Goal: Task Accomplishment & Management: Complete application form

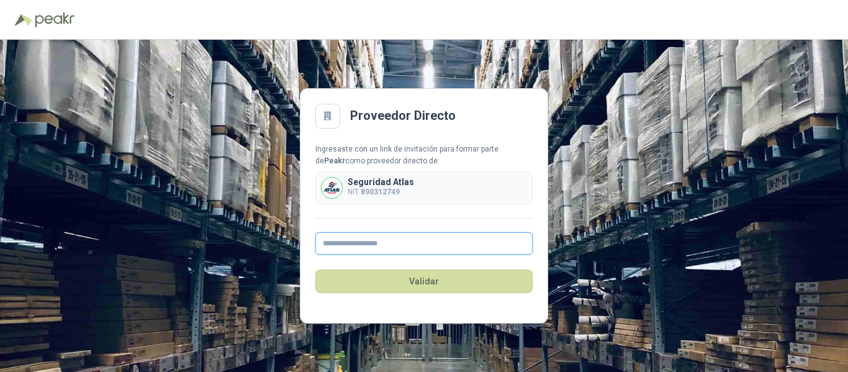
click at [408, 241] on input "text" at bounding box center [423, 243] width 217 height 22
type input "**********"
click at [439, 268] on div "Validar" at bounding box center [423, 280] width 217 height 53
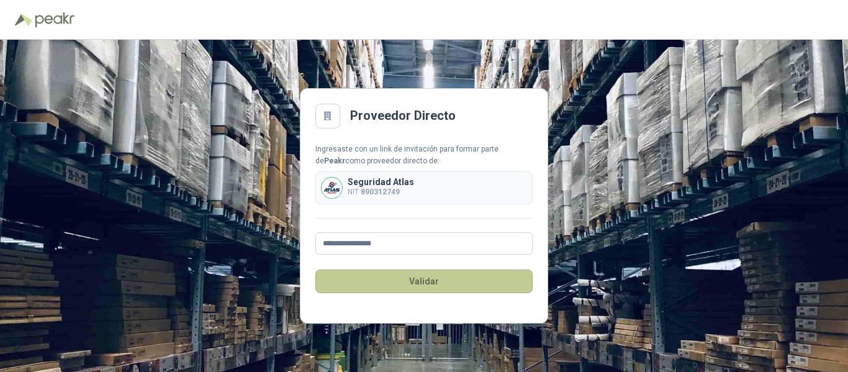
click at [442, 281] on button "Validar" at bounding box center [423, 281] width 217 height 24
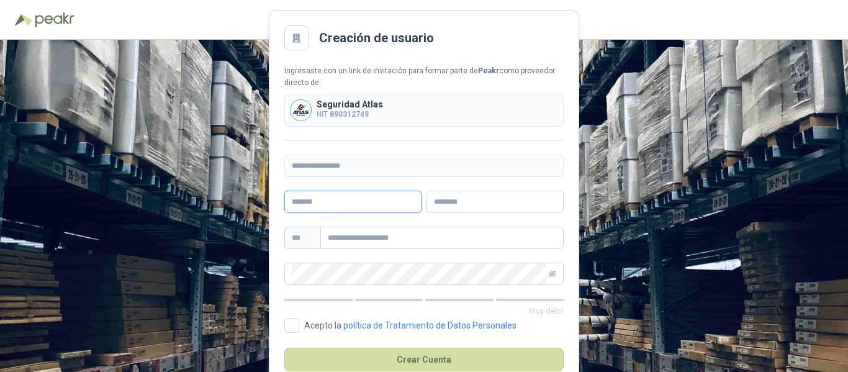
click at [401, 200] on div at bounding box center [352, 202] width 137 height 22
type input "*******"
click at [451, 204] on input "text" at bounding box center [494, 202] width 137 height 22
type input "*****"
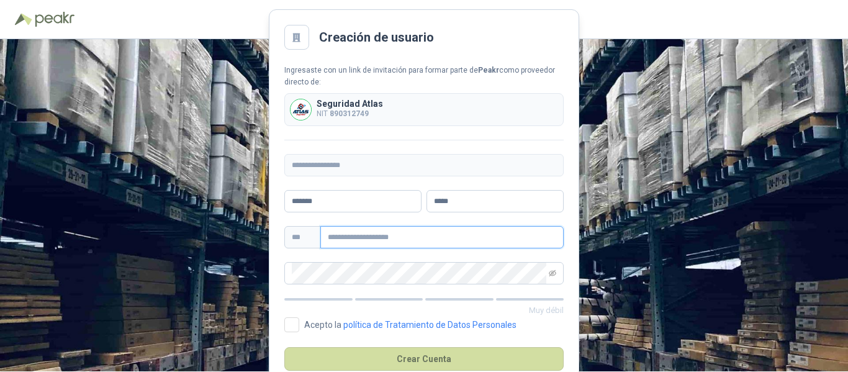
click at [398, 235] on input "text" at bounding box center [441, 237] width 243 height 22
type input "**********"
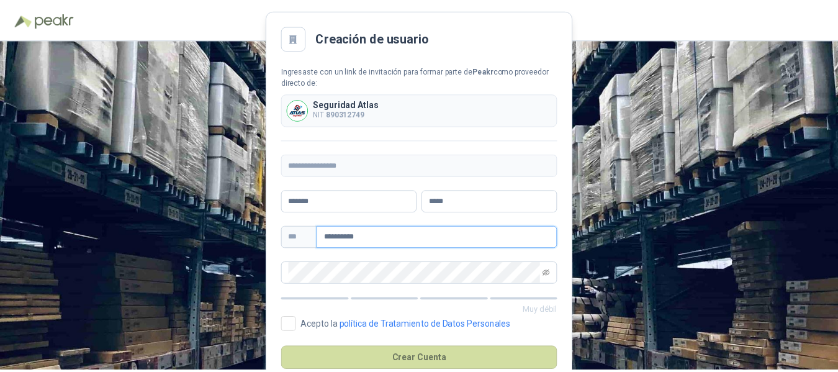
scroll to position [30, 0]
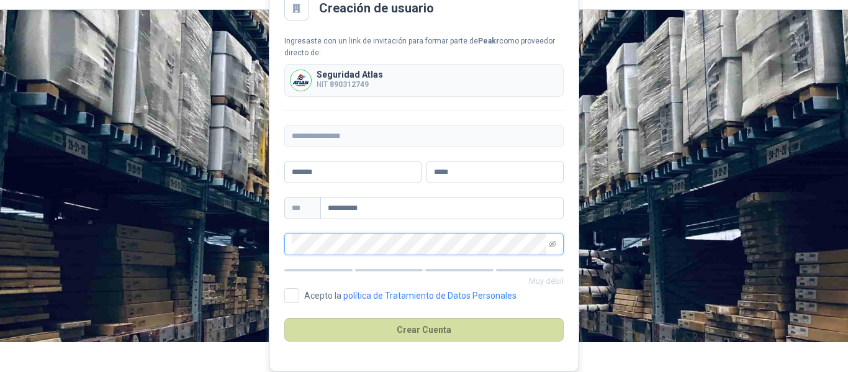
click at [546, 233] on div at bounding box center [546, 233] width 0 height 0
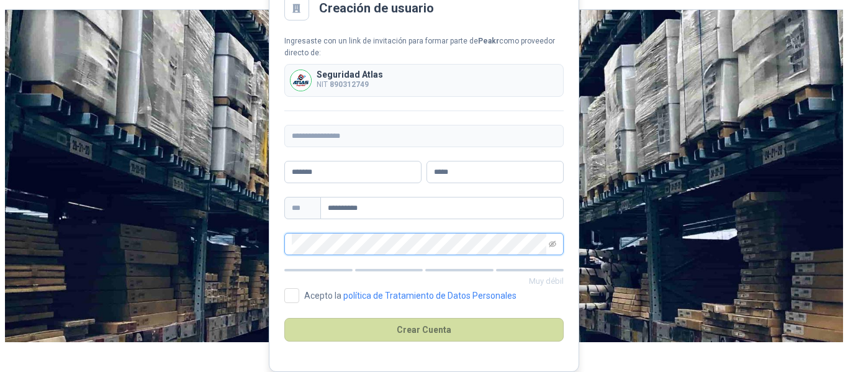
scroll to position [0, 0]
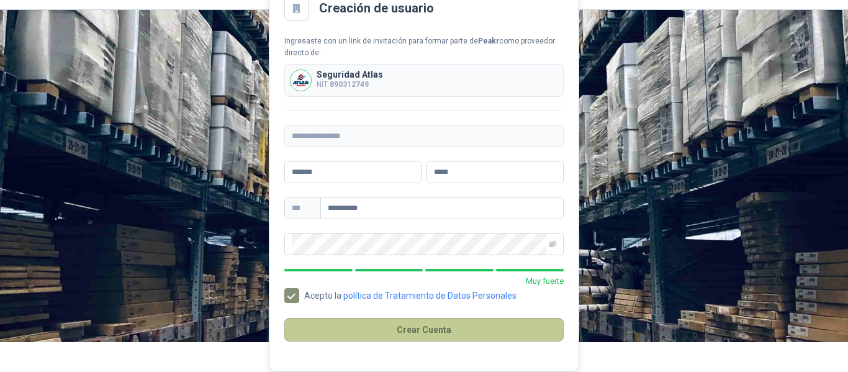
click at [424, 329] on button "Crear Cuenta" at bounding box center [423, 330] width 279 height 24
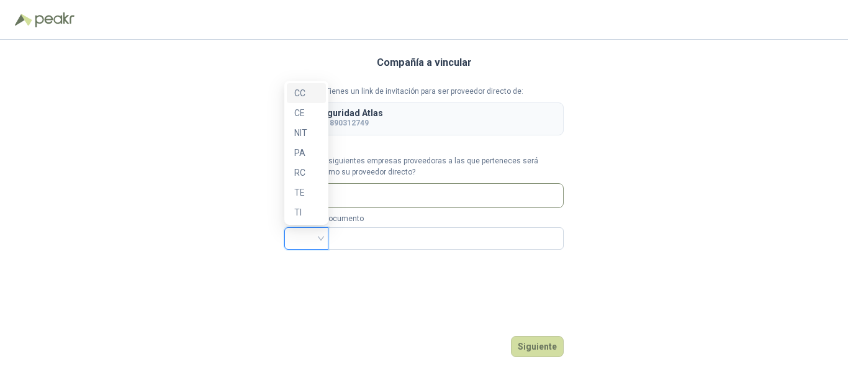
click at [307, 230] on input "search" at bounding box center [306, 237] width 29 height 19
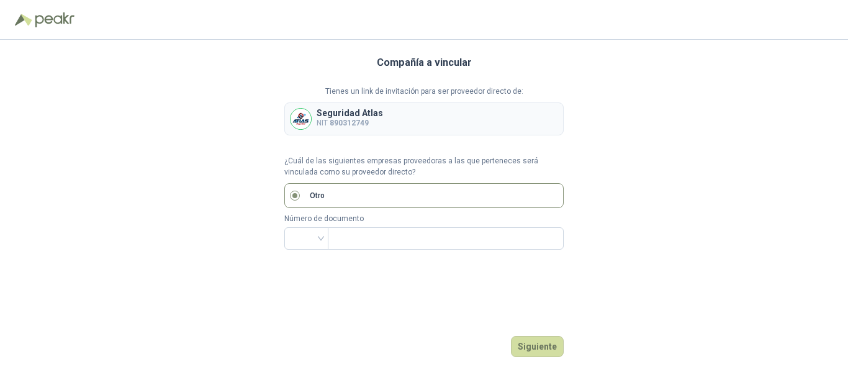
click at [331, 191] on label "Otro" at bounding box center [423, 195] width 279 height 25
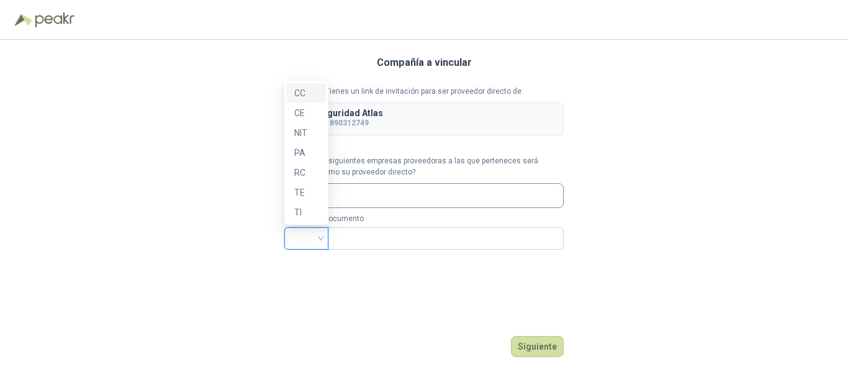
click at [313, 241] on input "search" at bounding box center [306, 237] width 29 height 19
click at [307, 136] on div "NIT" at bounding box center [306, 133] width 24 height 14
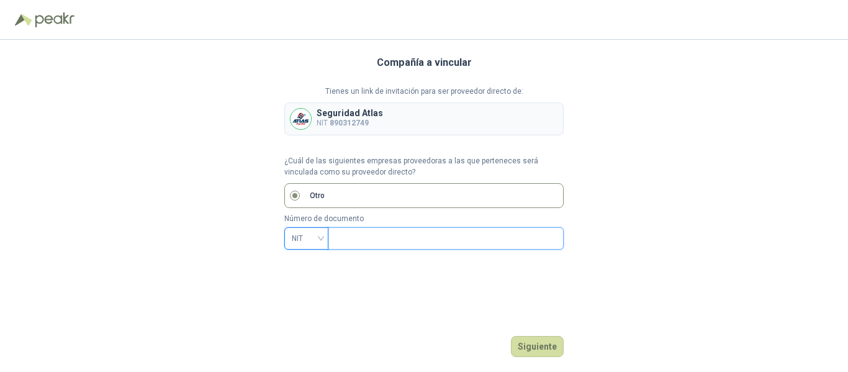
click at [379, 237] on input "text" at bounding box center [444, 238] width 218 height 21
type input "*********"
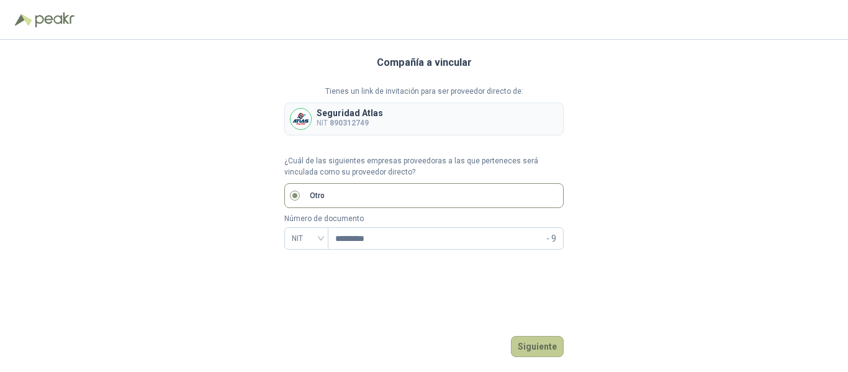
click at [532, 346] on button "Siguiente" at bounding box center [537, 346] width 53 height 21
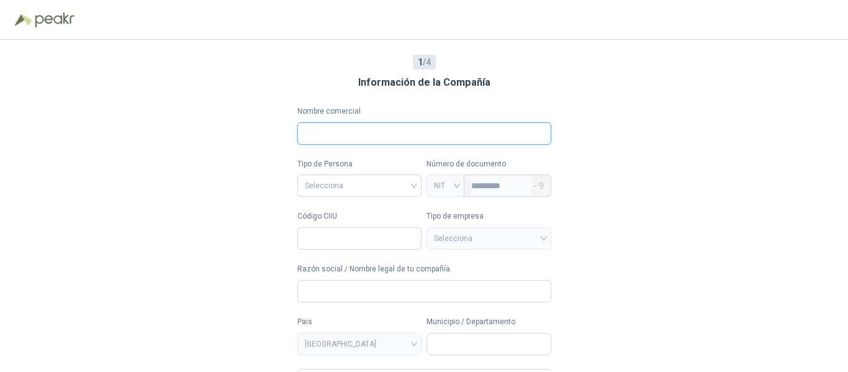
click at [492, 132] on input "Nombre comercial" at bounding box center [424, 133] width 254 height 22
type input "**********"
click at [395, 191] on input "search" at bounding box center [360, 184] width 110 height 19
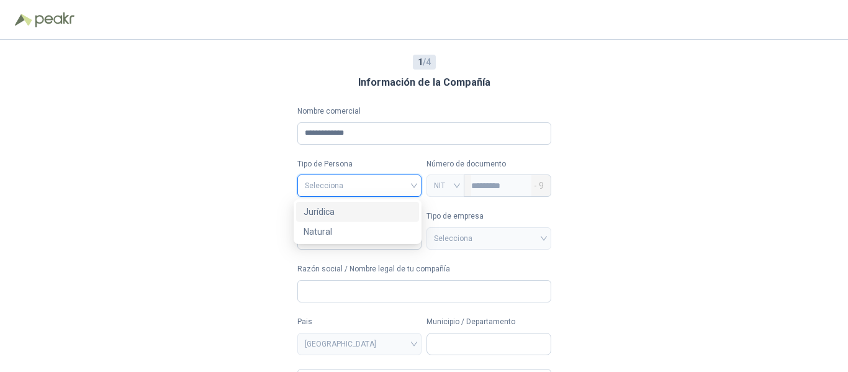
click at [374, 214] on div "Jurídica" at bounding box center [358, 212] width 108 height 14
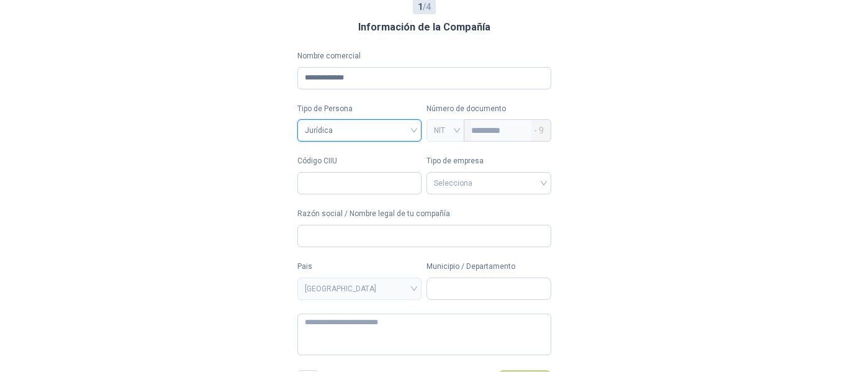
scroll to position [56, 0]
click at [376, 176] on input "Código CIIU" at bounding box center [359, 182] width 125 height 22
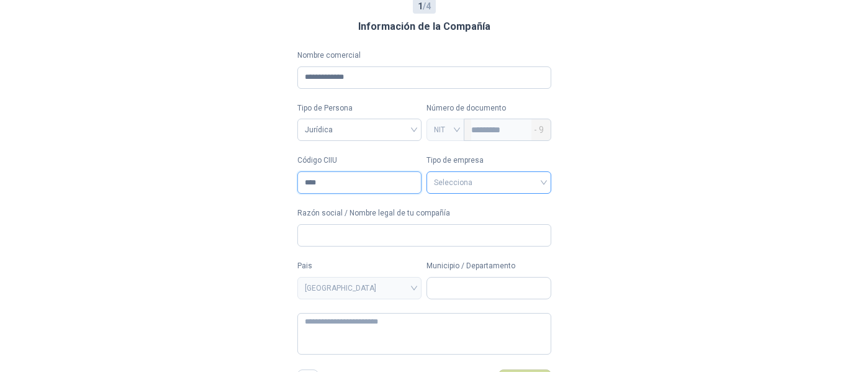
click at [547, 171] on div "Selecciona" at bounding box center [488, 182] width 125 height 22
type input "****"
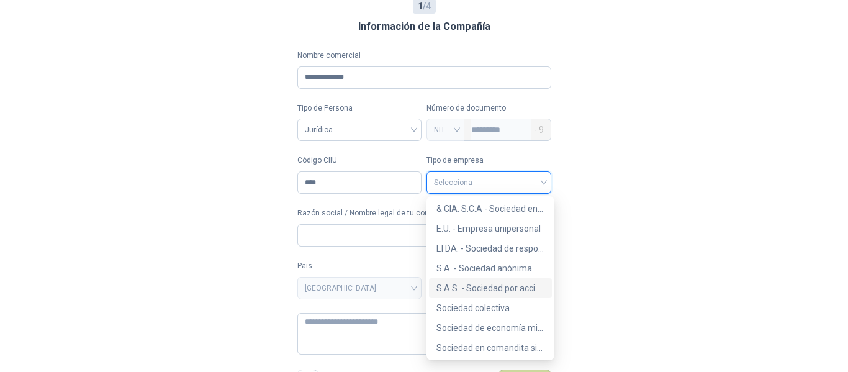
click at [487, 290] on div "S.A.S. - Sociedad por acciones simplificada" at bounding box center [490, 288] width 108 height 14
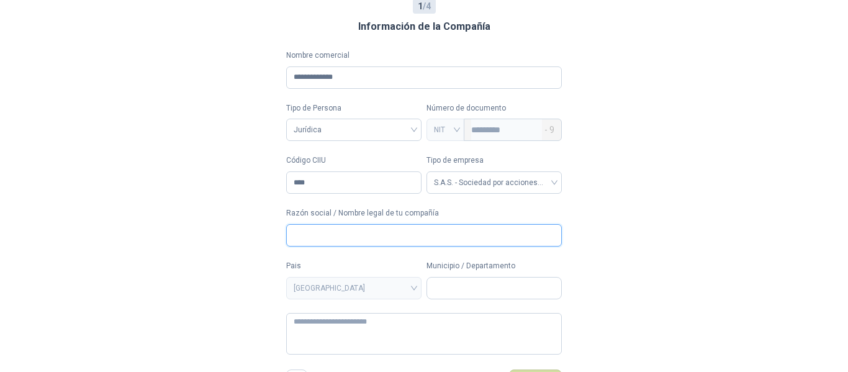
click at [464, 231] on input "Razón social / Nombre legal de tu compañía" at bounding box center [424, 235] width 276 height 22
type input "**********"
click at [451, 283] on input "Municipio / Departamento" at bounding box center [494, 287] width 134 height 21
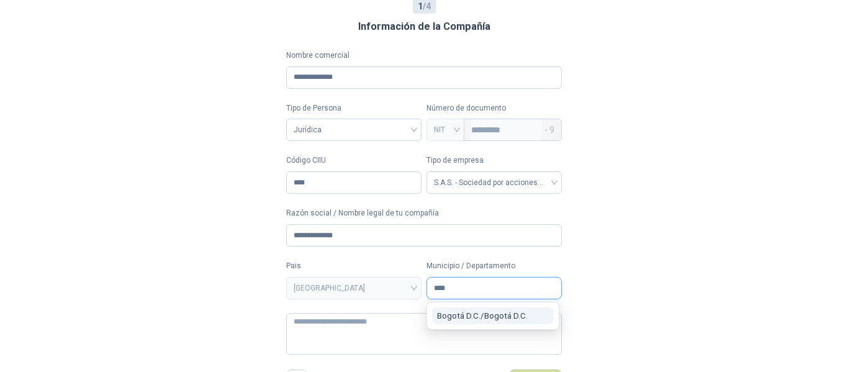
type input "****"
click at [462, 317] on span "Bogotá D.C. / Bogotá D.C." at bounding box center [482, 315] width 91 height 9
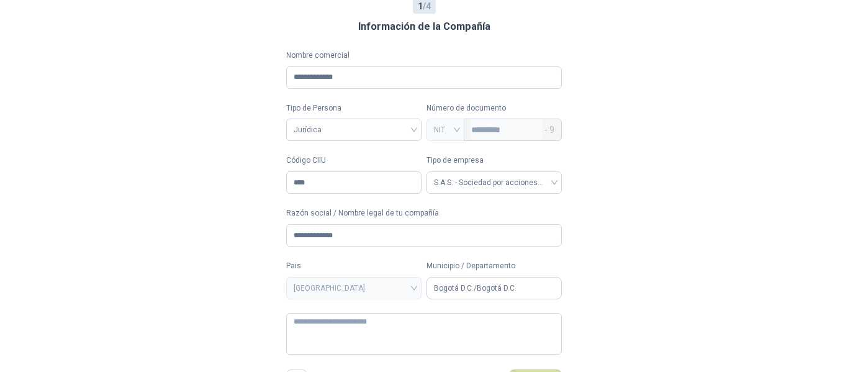
scroll to position [74, 0]
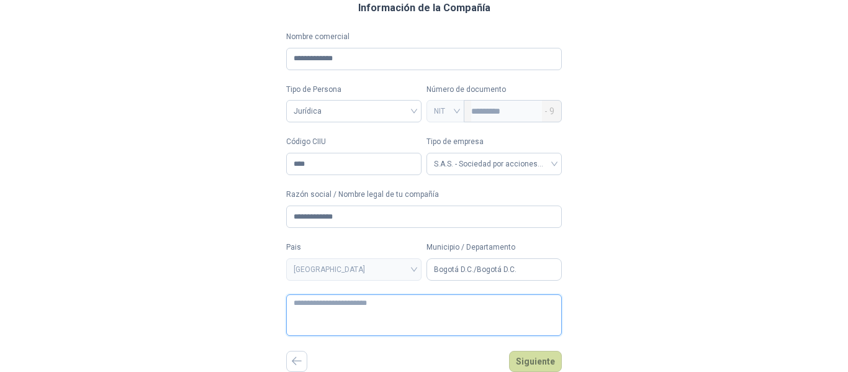
click at [348, 330] on textarea at bounding box center [424, 315] width 276 height 42
type textarea "*"
type textarea "**"
type textarea "****"
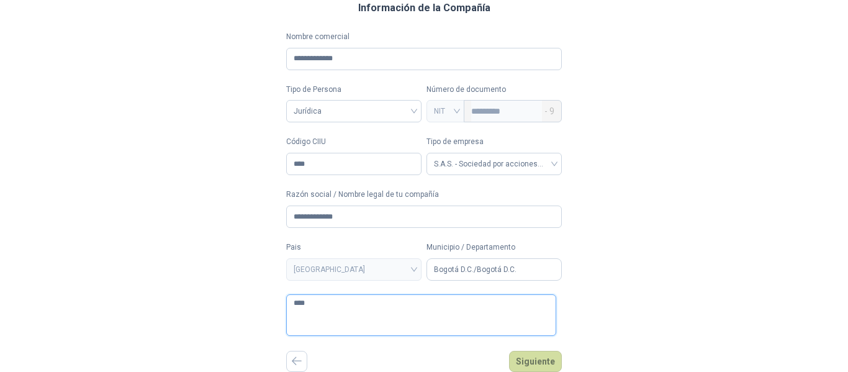
type textarea "*****"
type textarea "******"
type textarea "********"
type textarea "*********"
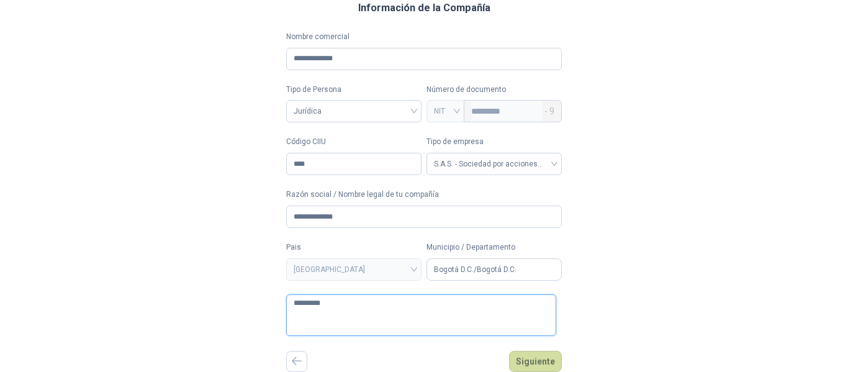
type textarea "*********"
type textarea "**********"
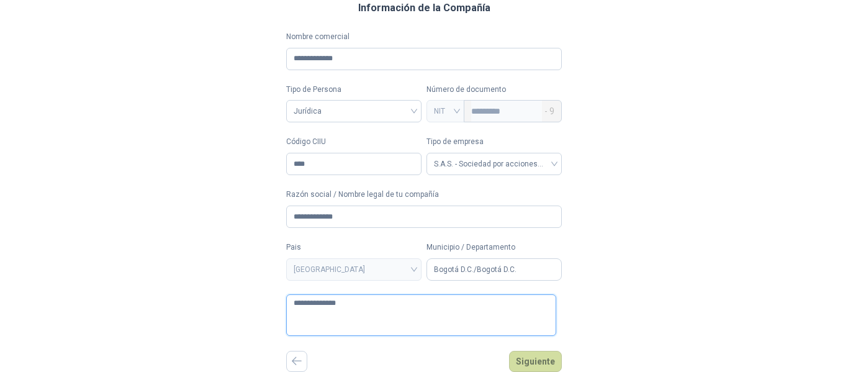
type textarea "**********"
click at [527, 352] on button "Siguiente" at bounding box center [535, 361] width 53 height 21
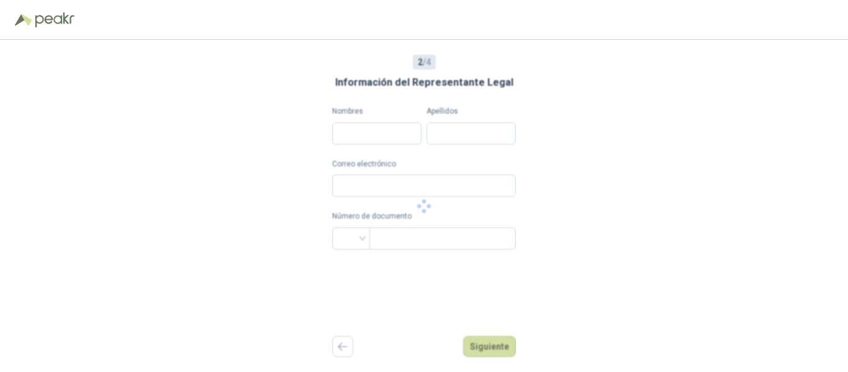
scroll to position [0, 0]
click at [371, 137] on input "Nombres" at bounding box center [376, 133] width 89 height 22
type input "*******"
click at [461, 128] on input "Apellidos" at bounding box center [470, 133] width 89 height 22
type input "*****"
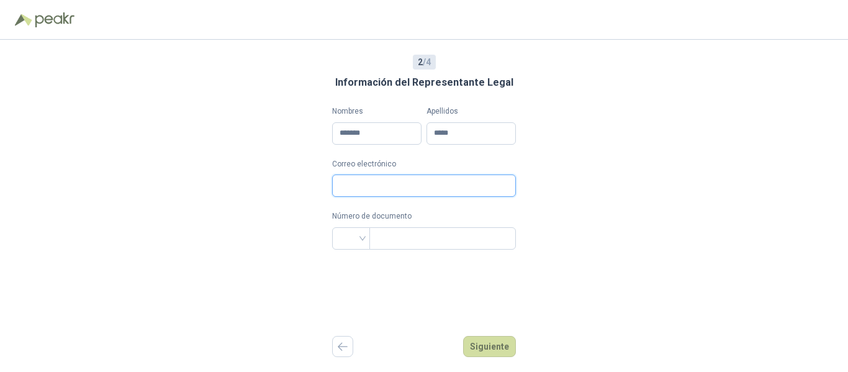
click at [445, 183] on input "Correo electrónico" at bounding box center [424, 185] width 184 height 22
type input "**********"
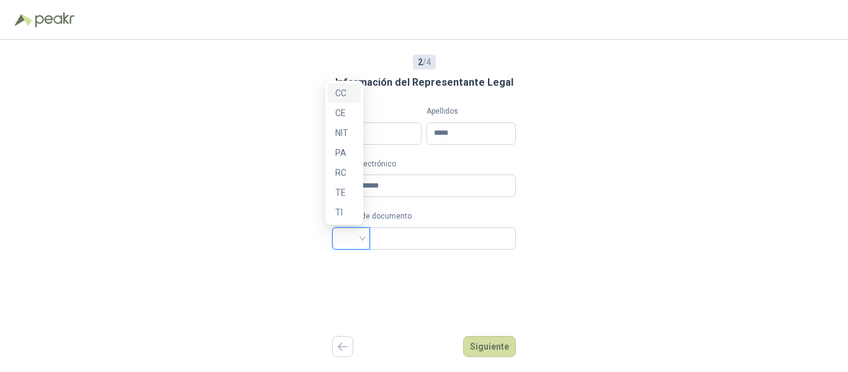
click at [341, 238] on input "search" at bounding box center [351, 237] width 23 height 19
click at [344, 117] on div "CE" at bounding box center [344, 113] width 18 height 14
click at [411, 235] on input "text" at bounding box center [441, 238] width 129 height 21
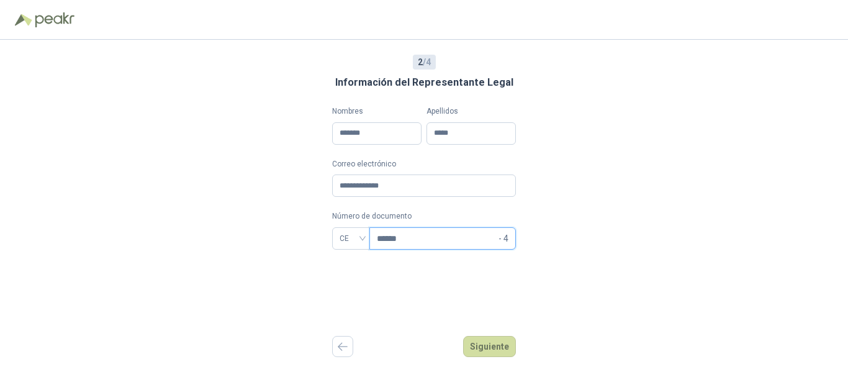
type input "******"
click at [376, 125] on input "*******" at bounding box center [376, 133] width 89 height 22
type input "**********"
click at [490, 345] on button "Siguiente" at bounding box center [489, 346] width 53 height 21
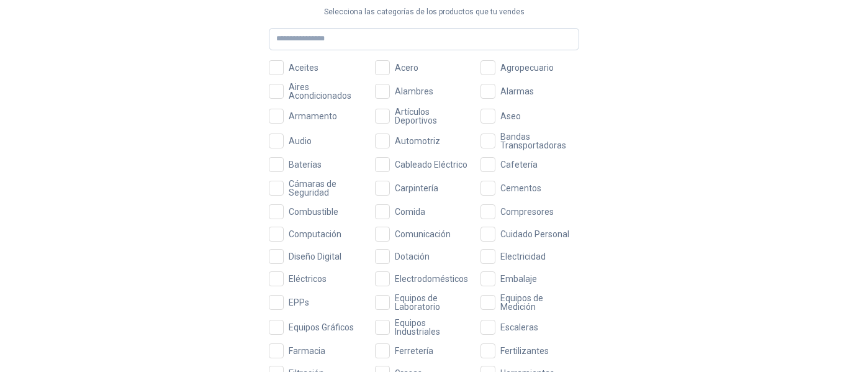
scroll to position [100, 0]
click at [292, 181] on span "Cámaras de Seguridad" at bounding box center [326, 187] width 84 height 17
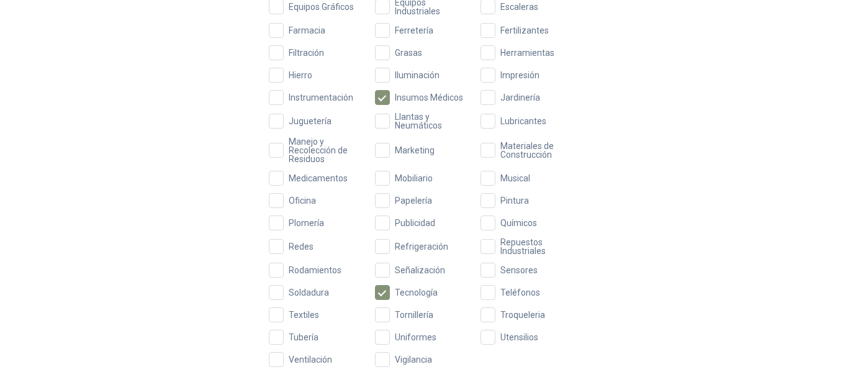
scroll to position [461, 0]
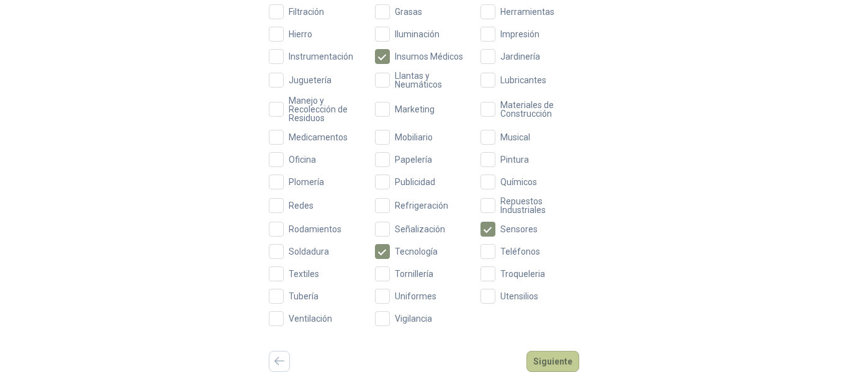
click at [563, 354] on button "Siguiente" at bounding box center [552, 361] width 53 height 21
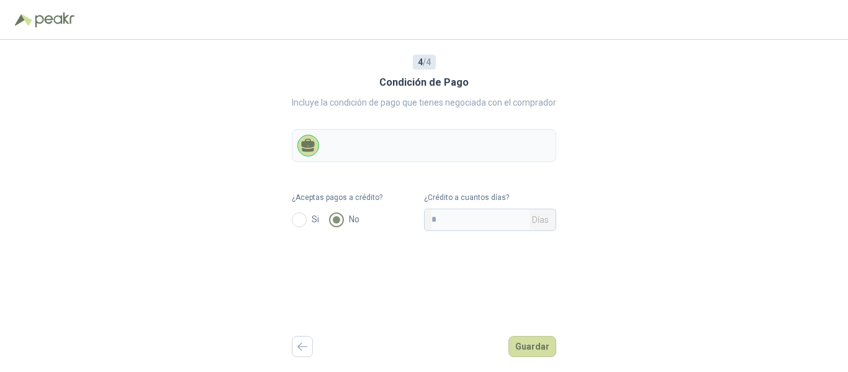
scroll to position [0, 0]
click at [486, 220] on input "*" at bounding box center [480, 219] width 98 height 21
type input "*"
type input "**"
click at [539, 342] on button "Guardar" at bounding box center [532, 346] width 48 height 21
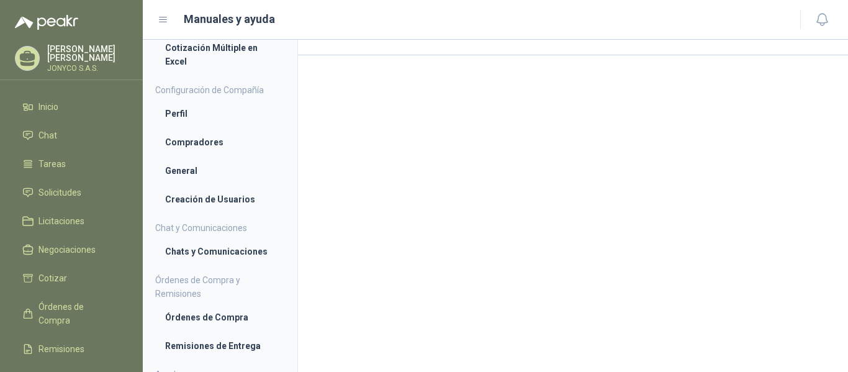
scroll to position [128, 0]
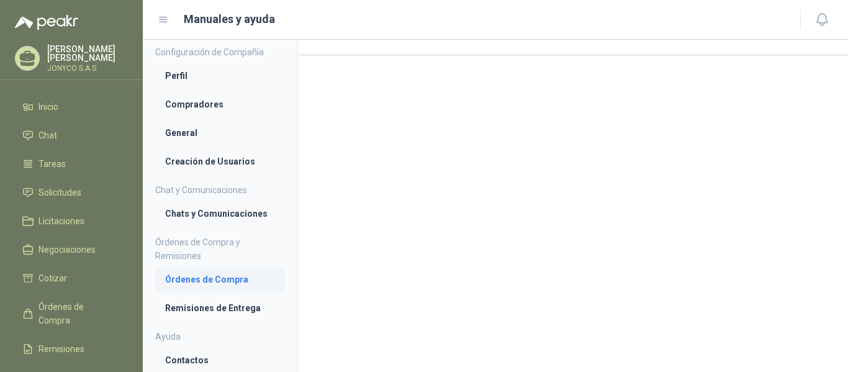
click at [222, 279] on li "Órdenes de Compra" at bounding box center [220, 279] width 110 height 14
click at [166, 17] on icon at bounding box center [163, 19] width 11 height 11
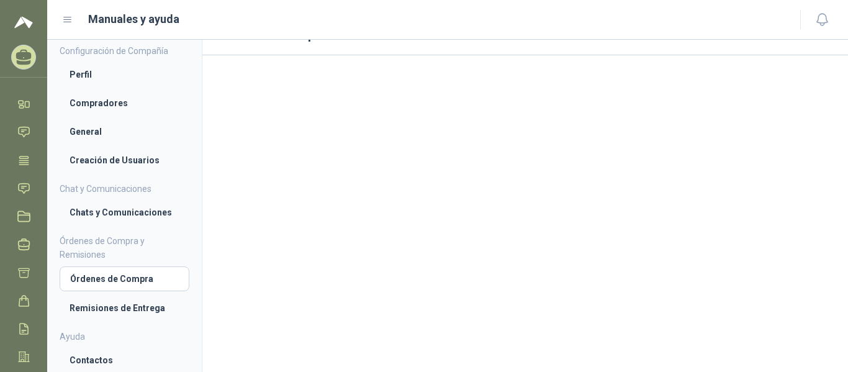
click at [65, 22] on header "Manuales y ayuda" at bounding box center [447, 20] width 801 height 40
click at [65, 22] on icon at bounding box center [67, 19] width 11 height 11
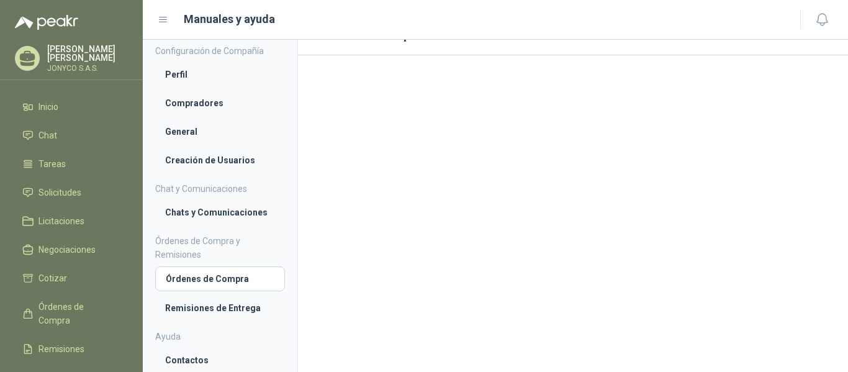
click at [225, 19] on h1 "Manuales y ayuda" at bounding box center [229, 19] width 91 height 17
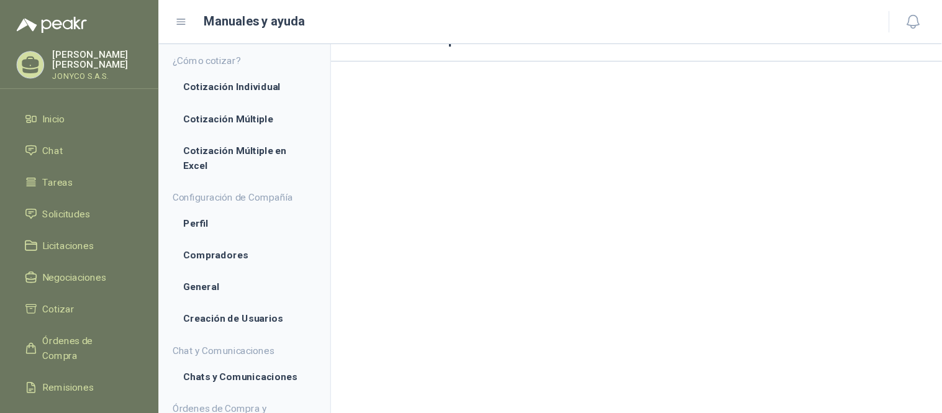
scroll to position [0, 0]
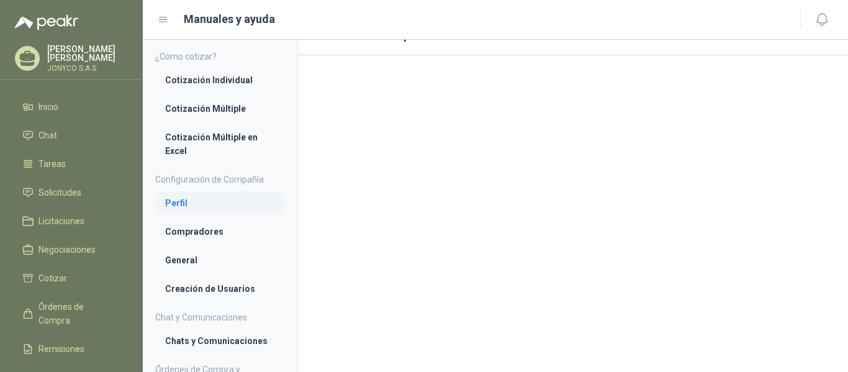
click at [217, 207] on li "Perfil" at bounding box center [220, 203] width 110 height 14
click at [59, 371] on span "Configuración" at bounding box center [65, 378] width 55 height 14
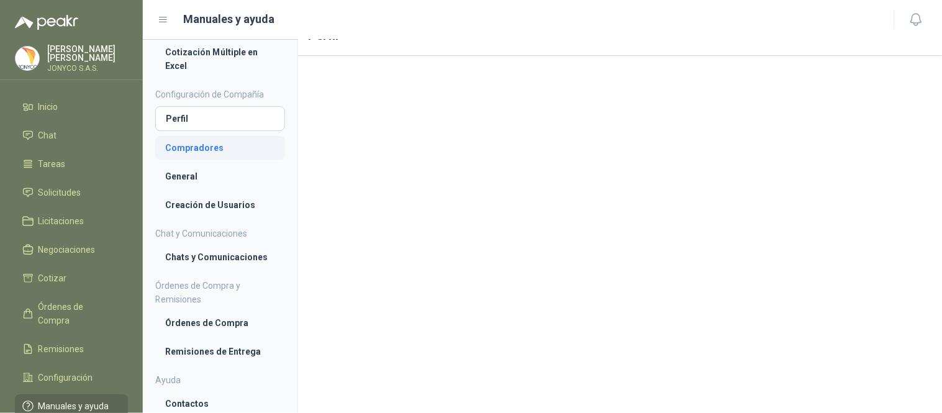
scroll to position [87, 0]
click at [228, 169] on li "General" at bounding box center [220, 175] width 110 height 14
click at [214, 276] on ul "¿Cómo cotizar? Cotización Individual Cotización Múltiple Cotización Múltiple en…" at bounding box center [220, 188] width 130 height 451
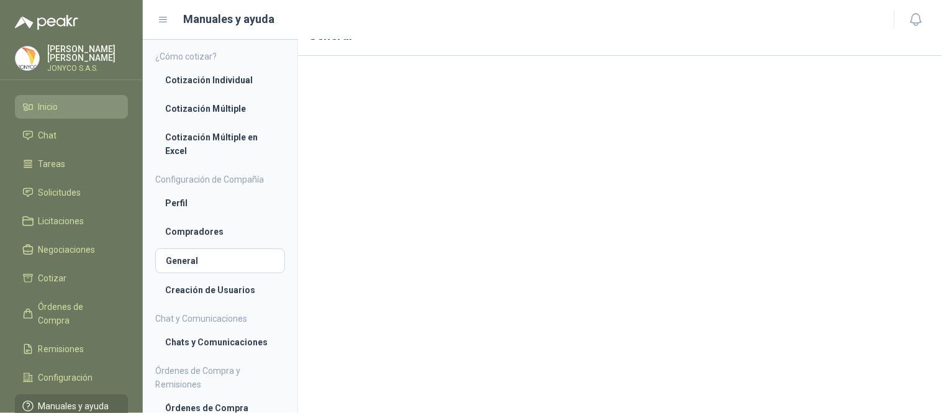
click at [72, 100] on li "Inicio" at bounding box center [71, 107] width 98 height 14
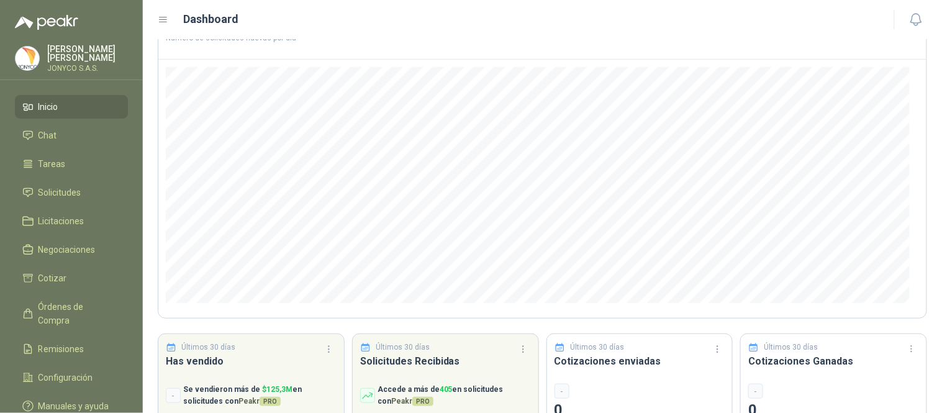
scroll to position [146, 0]
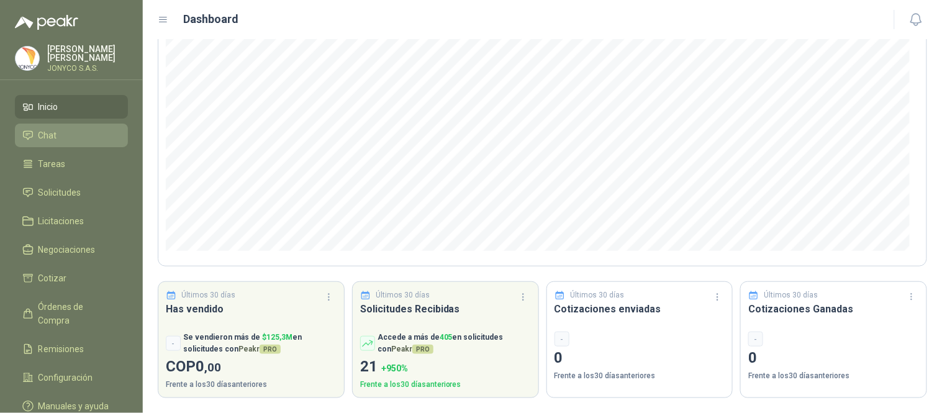
click at [83, 132] on li "Chat" at bounding box center [71, 135] width 98 height 14
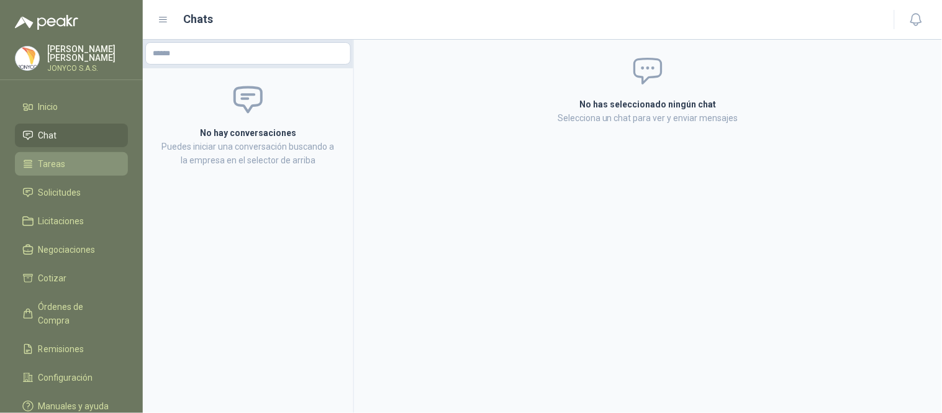
click at [70, 163] on li "Tareas" at bounding box center [71, 164] width 98 height 14
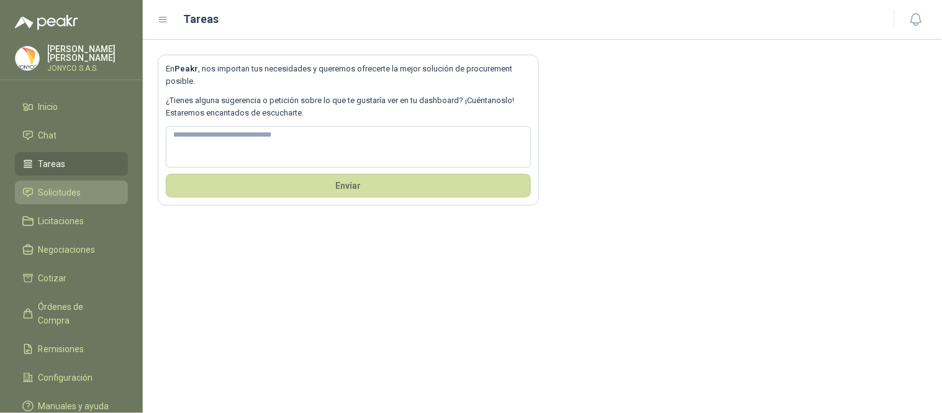
click at [65, 186] on span "Solicitudes" at bounding box center [59, 193] width 43 height 14
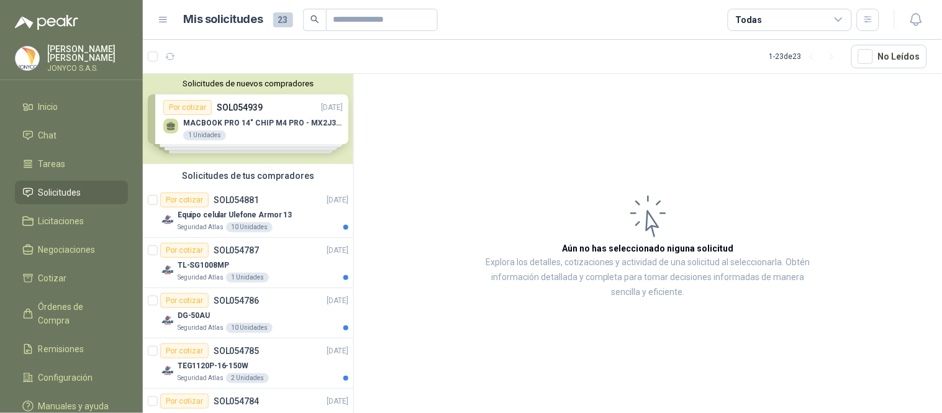
click at [251, 122] on div "Solicitudes de nuevos compradores Por cotizar SOL054939 [DATE] MACBOOK PRO 14" …" at bounding box center [248, 119] width 210 height 90
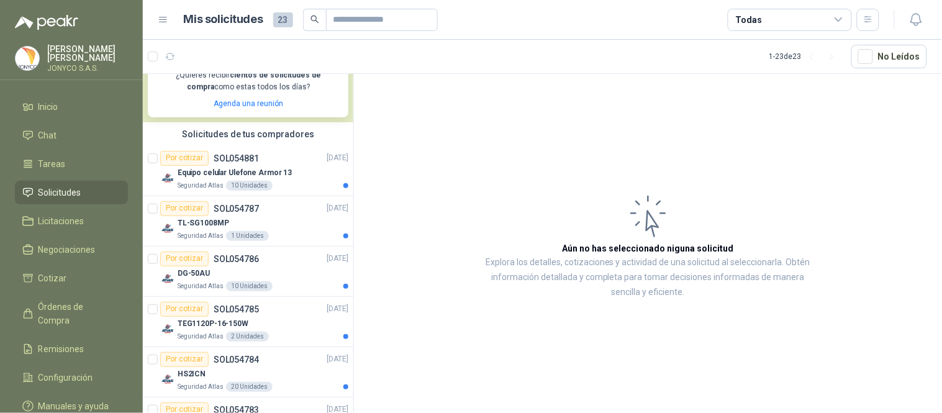
scroll to position [256, 0]
click at [271, 214] on div "Por cotizar SOL054787 [DATE]" at bounding box center [254, 207] width 188 height 15
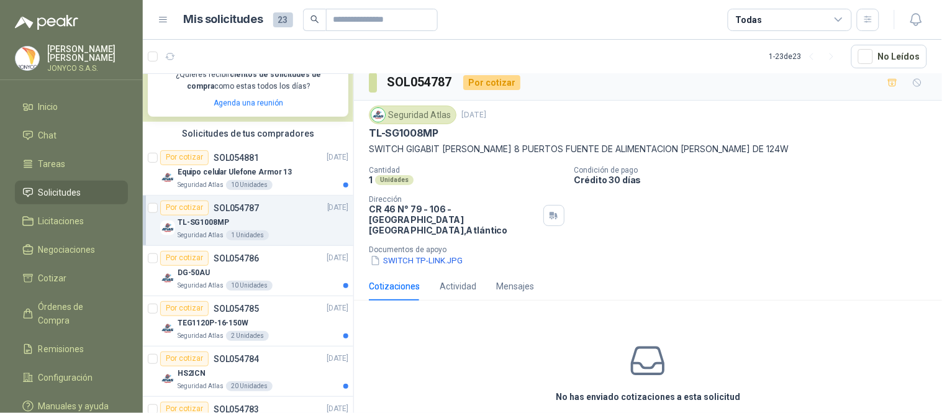
scroll to position [50, 0]
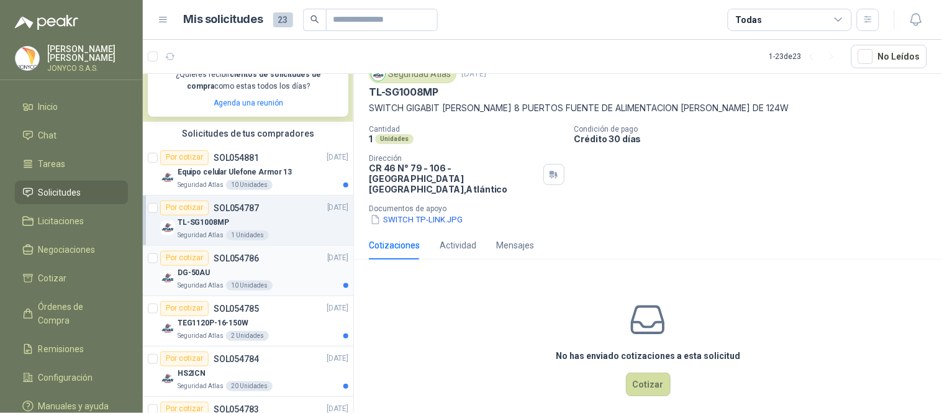
click at [264, 269] on div "DG-50AU" at bounding box center [263, 273] width 171 height 15
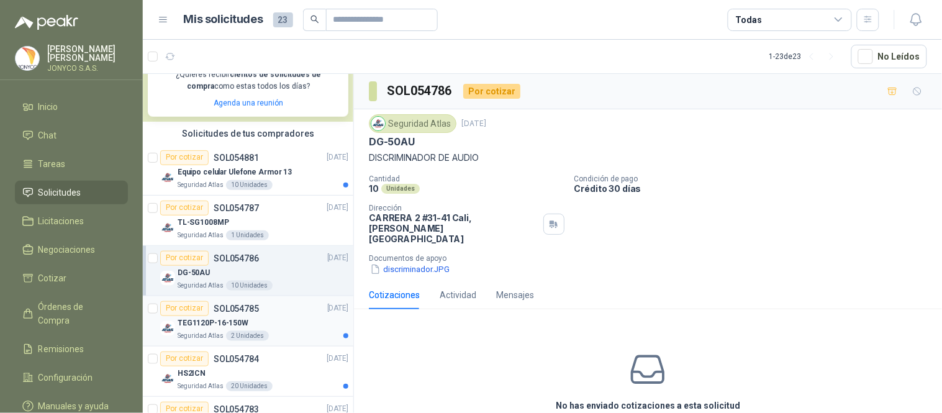
click at [261, 320] on div "TEG1120P-16-150W" at bounding box center [263, 323] width 171 height 15
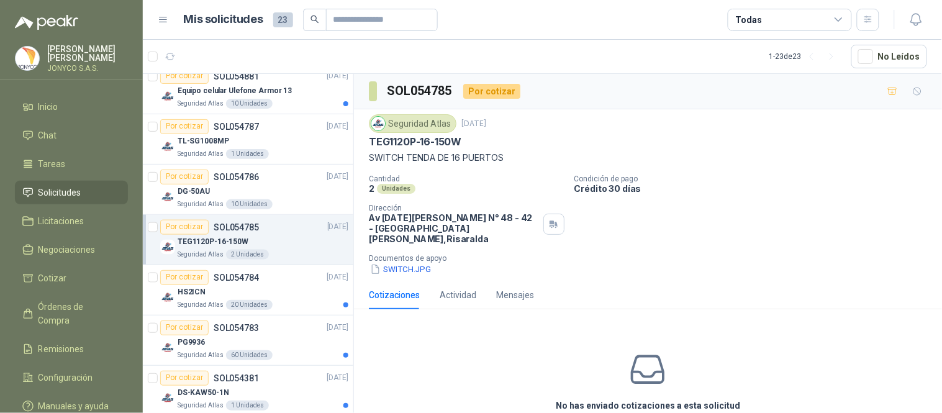
scroll to position [338, 0]
click at [274, 295] on div "HS2ICN" at bounding box center [263, 291] width 171 height 15
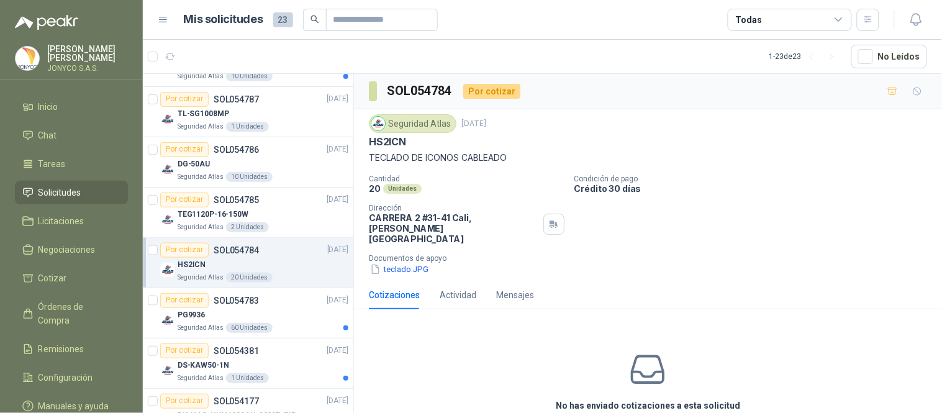
scroll to position [366, 0]
click at [274, 295] on div "Por cotizar SOL054783 [DATE]" at bounding box center [254, 299] width 188 height 15
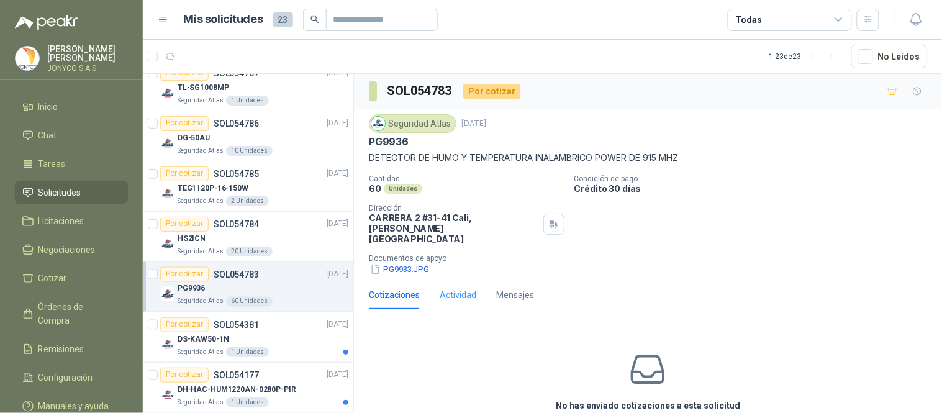
scroll to position [41, 0]
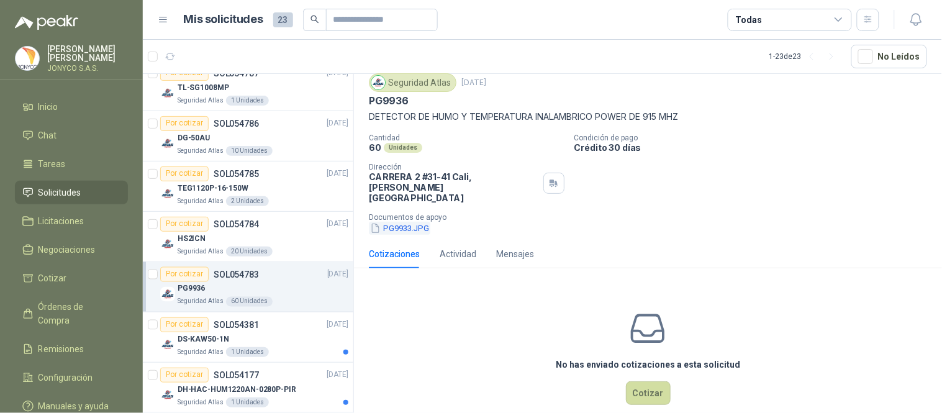
click at [402, 222] on button "PG9933.JPG" at bounding box center [399, 228] width 61 height 13
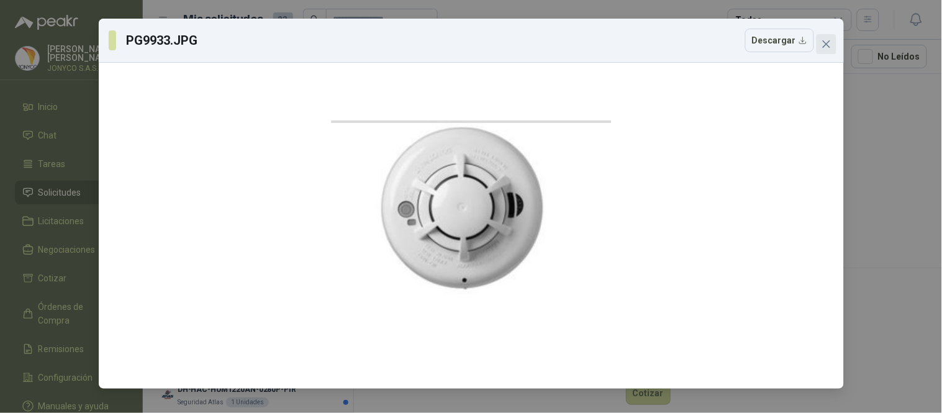
click at [829, 45] on icon "close" at bounding box center [826, 44] width 10 height 10
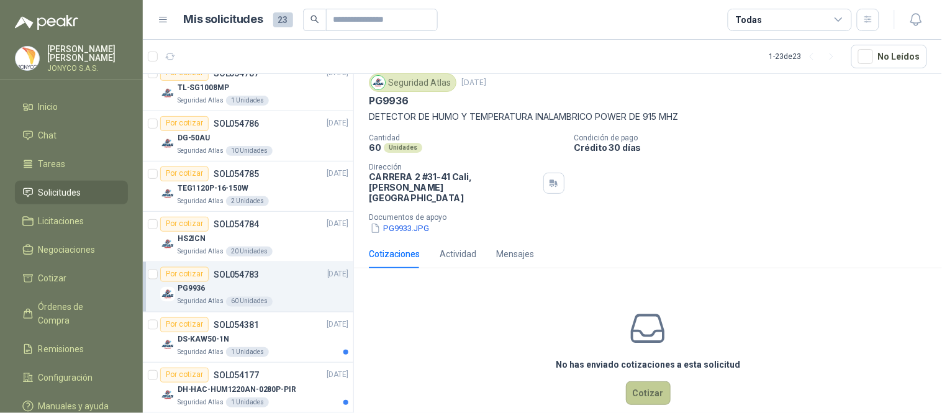
click at [647, 371] on button "Cotizar" at bounding box center [648, 393] width 45 height 24
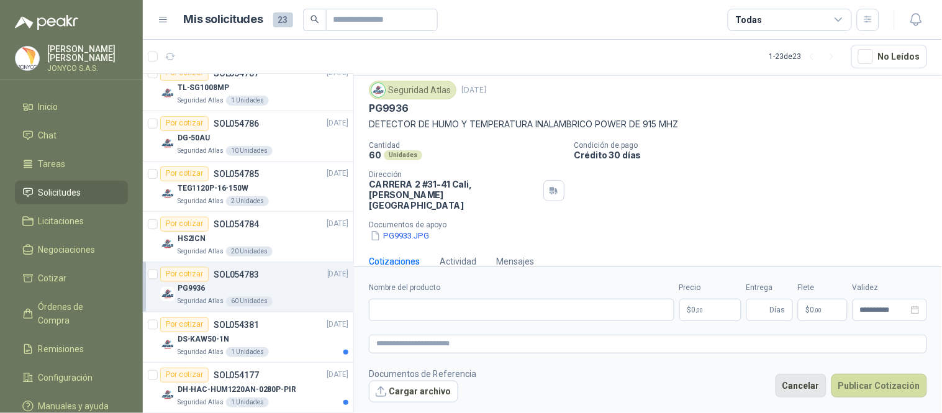
click at [806, 371] on button "Cancelar" at bounding box center [800, 386] width 51 height 24
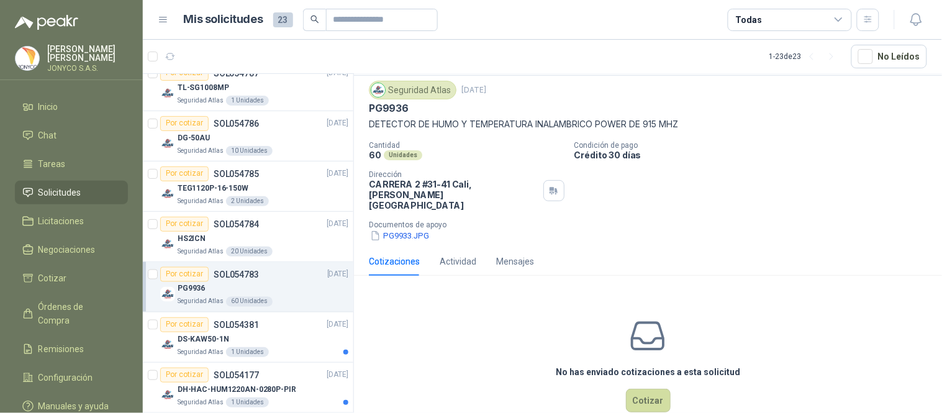
scroll to position [41, 0]
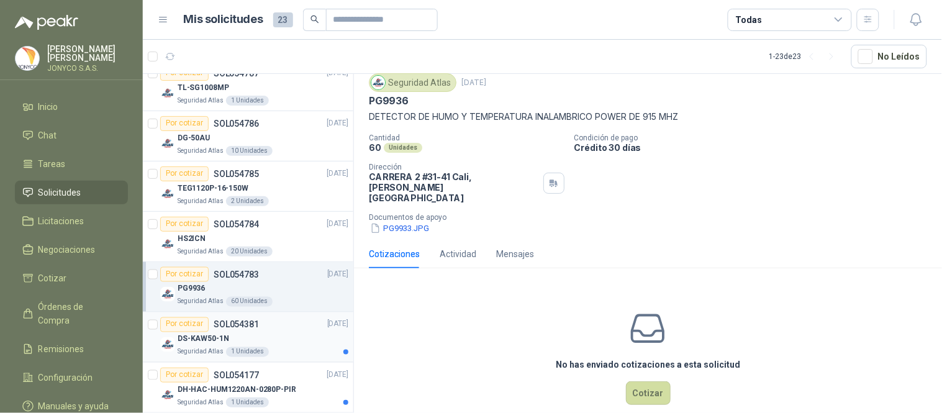
click at [264, 349] on div "Seguridad Atlas 1 Unidades" at bounding box center [263, 352] width 171 height 10
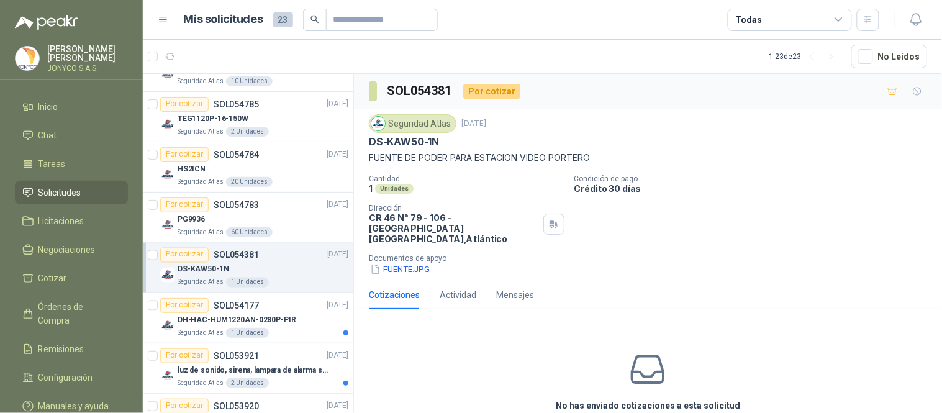
scroll to position [461, 0]
click at [272, 313] on div "DH-HAC-HUM1220AN-0280P-PIR" at bounding box center [263, 319] width 171 height 15
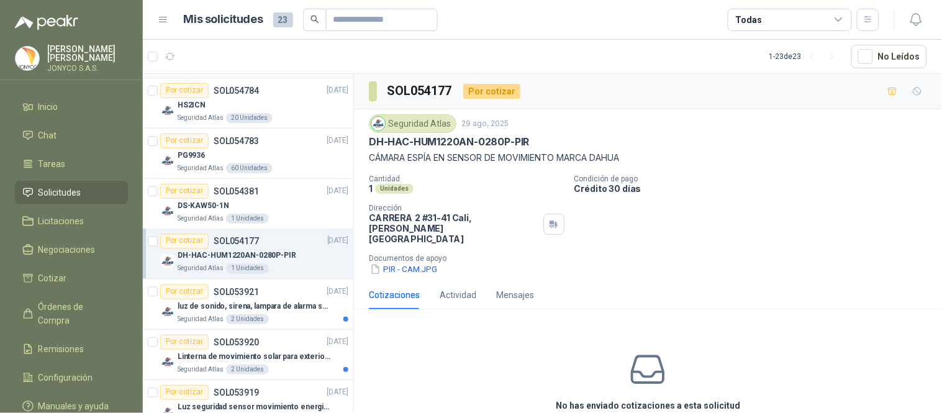
scroll to position [525, 0]
click at [270, 294] on div "Por cotizar SOL053921 [DATE]" at bounding box center [254, 291] width 188 height 15
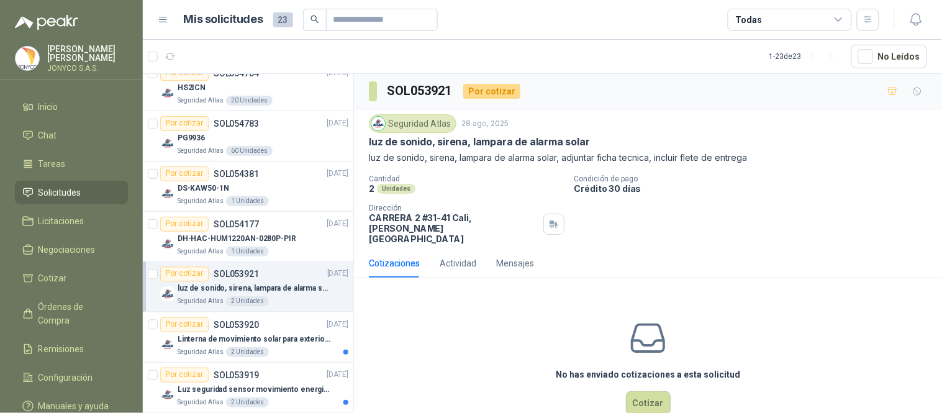
scroll to position [542, 0]
click at [259, 323] on div "Por cotizar SOL053920 [DATE]" at bounding box center [254, 324] width 188 height 15
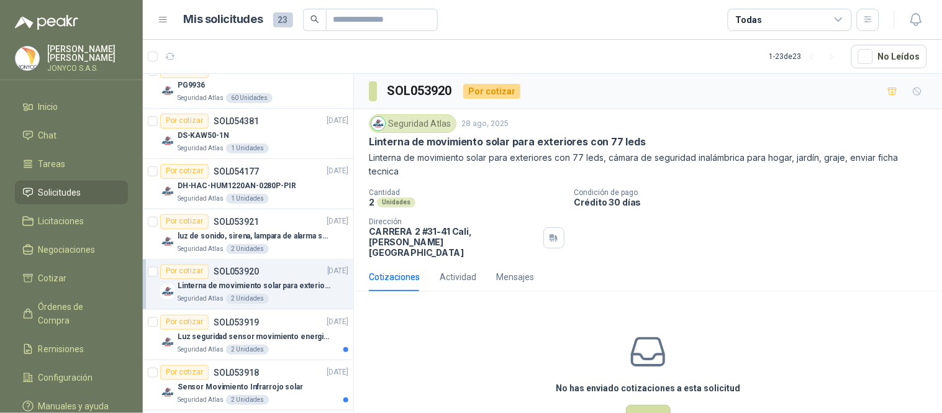
scroll to position [613, 0]
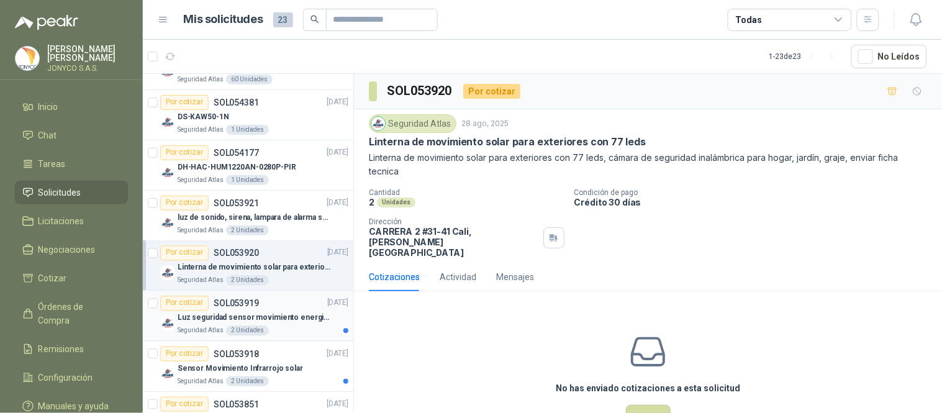
click at [268, 318] on p "Luz seguridad sensor movimiento energia solar" at bounding box center [255, 318] width 155 height 12
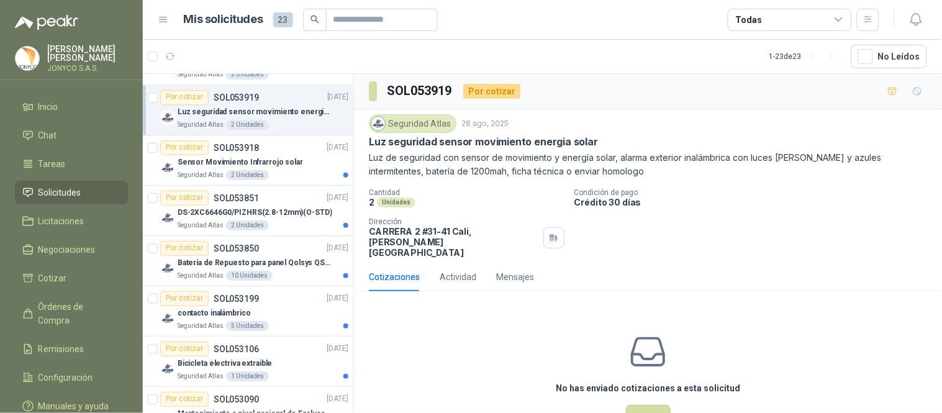
scroll to position [820, 0]
click at [274, 212] on p "DS-2XC6646G0/PIZHRS(2.8-12mm)(O-STD)" at bounding box center [255, 212] width 155 height 12
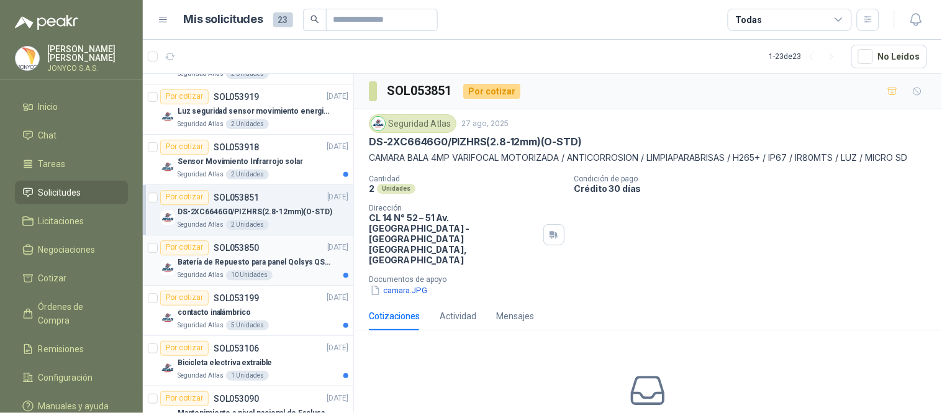
click at [266, 266] on p "Batería de Repuesto para panel Qolsys QS9302" at bounding box center [255, 262] width 155 height 12
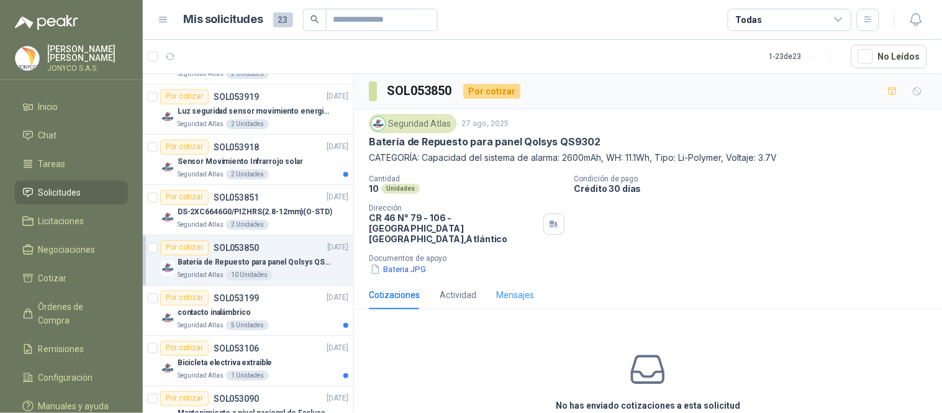
click at [517, 299] on div "Mensajes" at bounding box center [515, 295] width 38 height 29
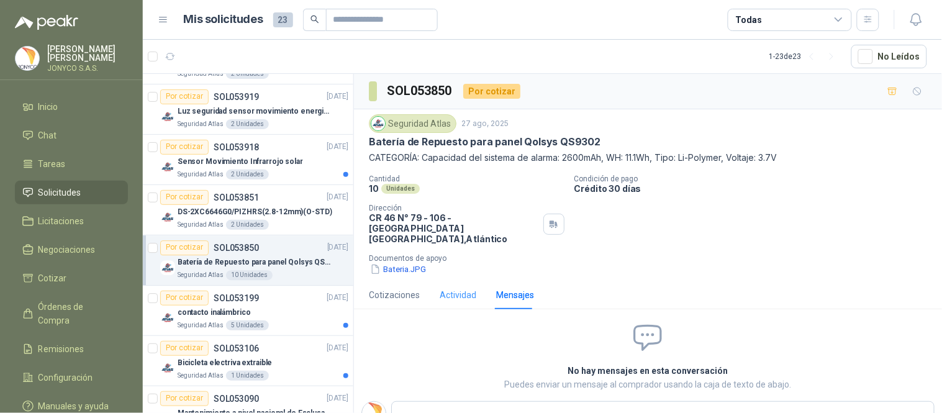
click at [463, 295] on div "Actividad" at bounding box center [457, 295] width 37 height 29
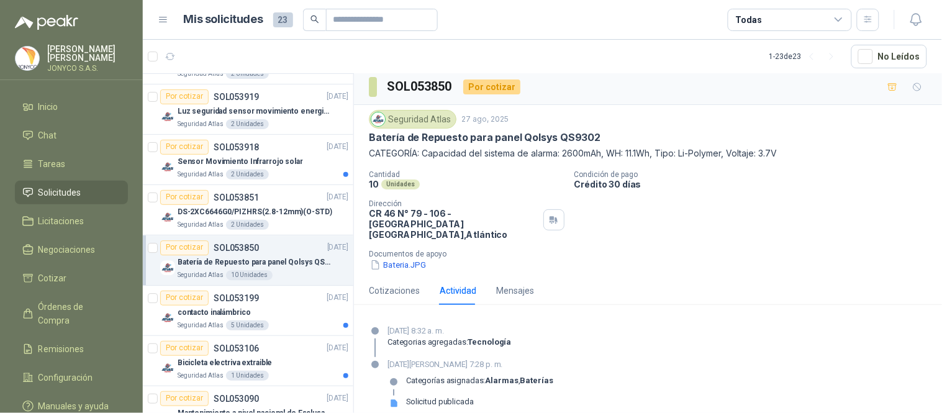
scroll to position [4, 0]
click at [278, 302] on div "Por cotizar SOL053199 [DATE]" at bounding box center [254, 297] width 188 height 15
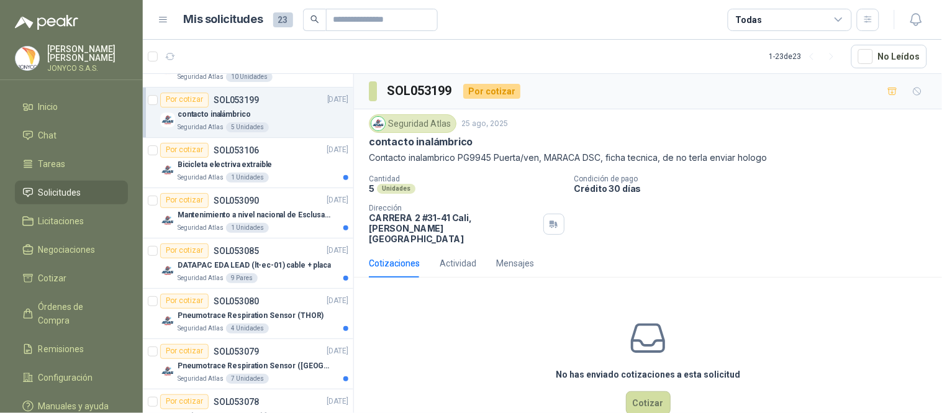
scroll to position [1019, 0]
click at [284, 211] on p "Mantenimiento a nivel nacional de Esclusas de Seguridad" at bounding box center [255, 215] width 155 height 12
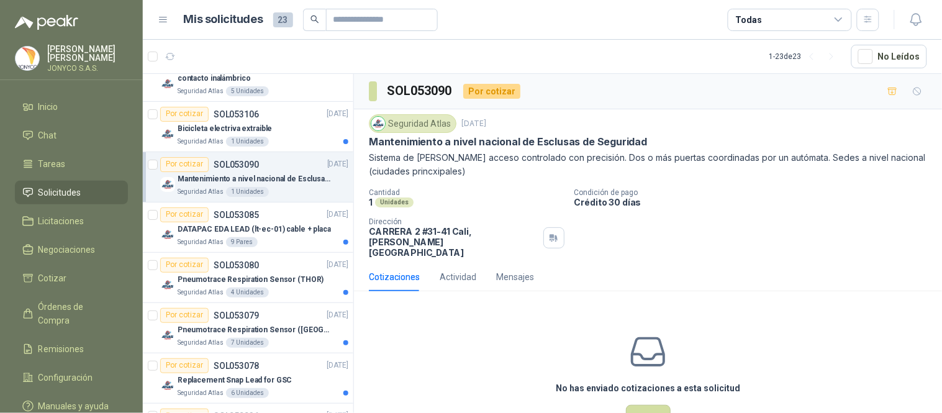
scroll to position [1057, 0]
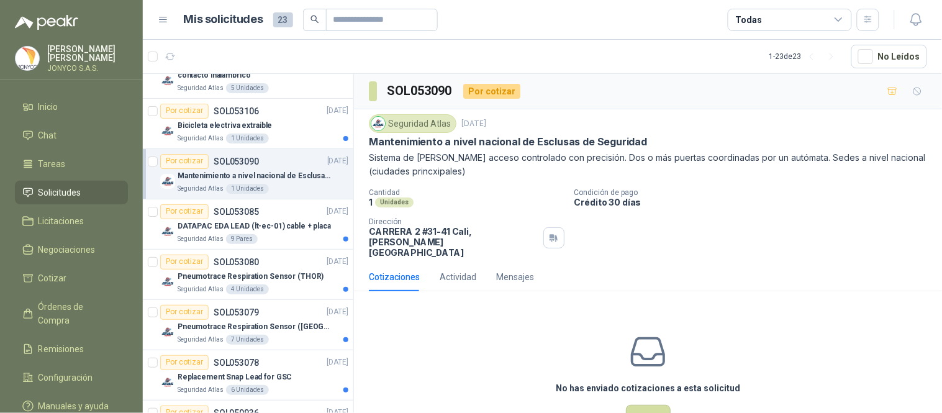
click at [286, 215] on div "Por cotizar SOL053085 [DATE]" at bounding box center [254, 211] width 188 height 15
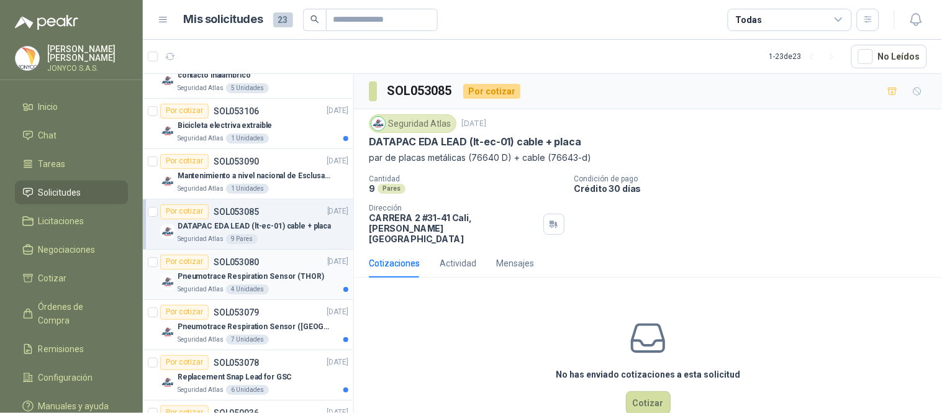
click at [287, 280] on p "Pneumotrace Respiration Sensor (THOR)" at bounding box center [251, 277] width 146 height 12
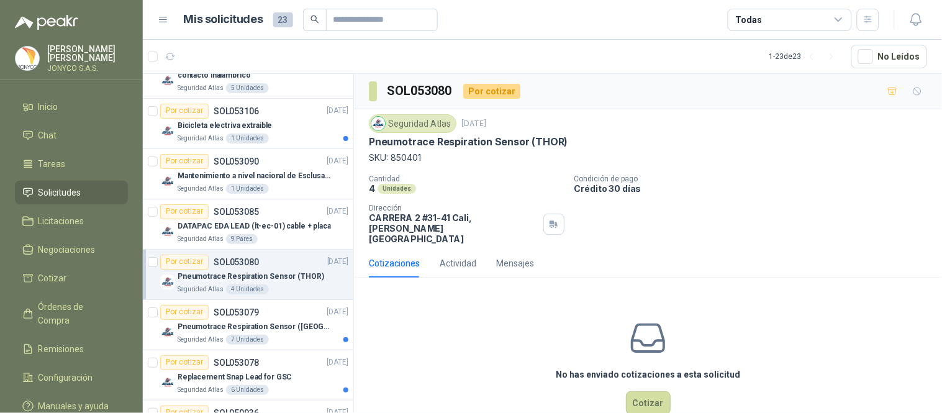
click at [287, 280] on p "Pneumotrace Respiration Sensor (THOR)" at bounding box center [251, 277] width 146 height 12
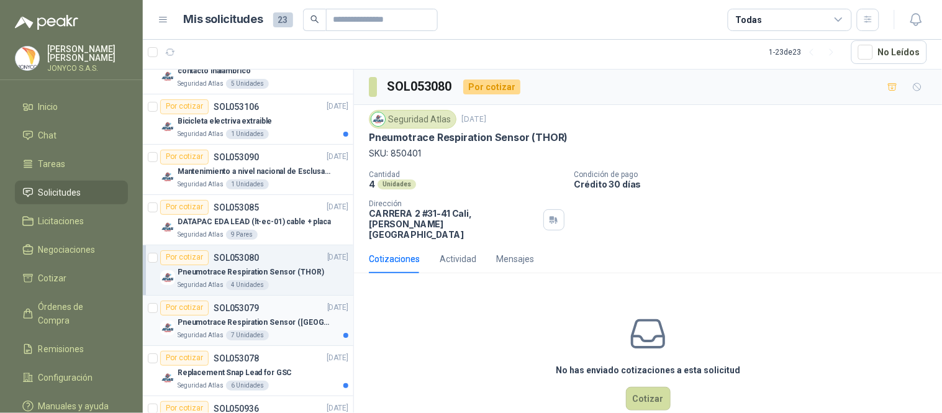
click at [276, 330] on div "Seguridad Atlas 7 Unidades" at bounding box center [263, 335] width 171 height 10
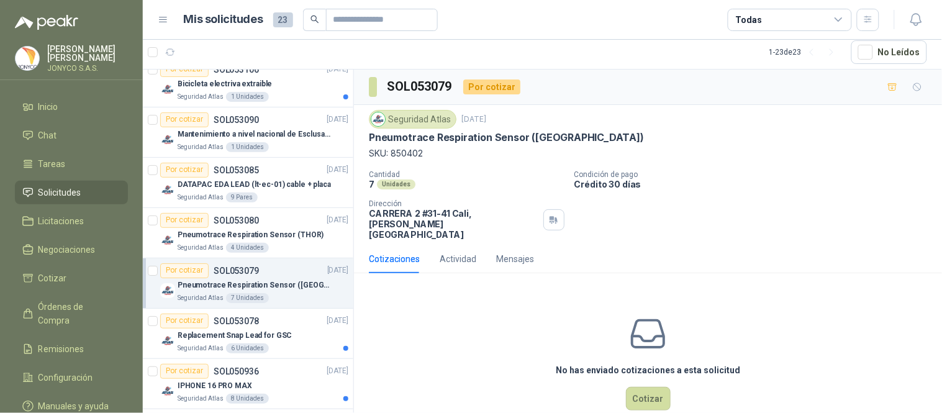
scroll to position [1095, 0]
drag, startPoint x: 557, startPoint y: 134, endPoint x: 362, endPoint y: 139, distance: 195.6
click at [362, 139] on div "Seguridad Atlas [DATE] Pneumotrace Respiration Sensor ([GEOGRAPHIC_DATA]) SKU: …" at bounding box center [648, 175] width 588 height 140
copy p "Pneumotrace Respiration Sensor ([GEOGRAPHIC_DATA])"
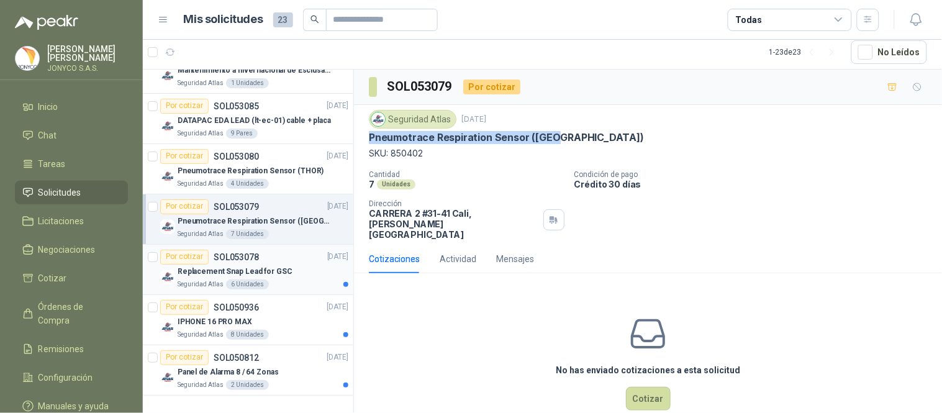
click at [295, 271] on div "Replacement Snap Lead for GSC" at bounding box center [263, 271] width 171 height 15
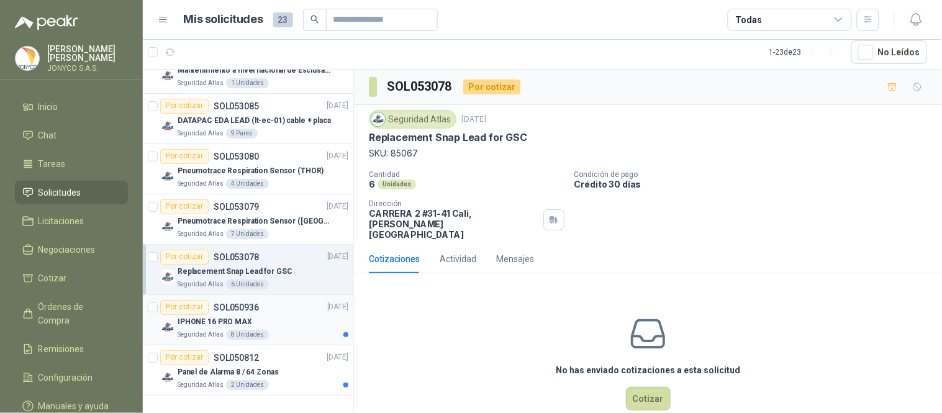
click at [281, 330] on div "Seguridad Atlas 8 Unidades" at bounding box center [263, 335] width 171 height 10
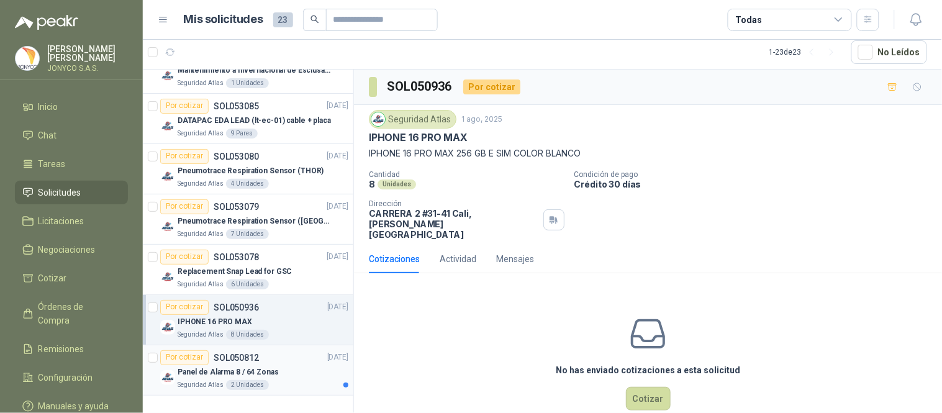
click at [273, 371] on div "Seguridad Atlas 2 Unidades" at bounding box center [263, 385] width 171 height 10
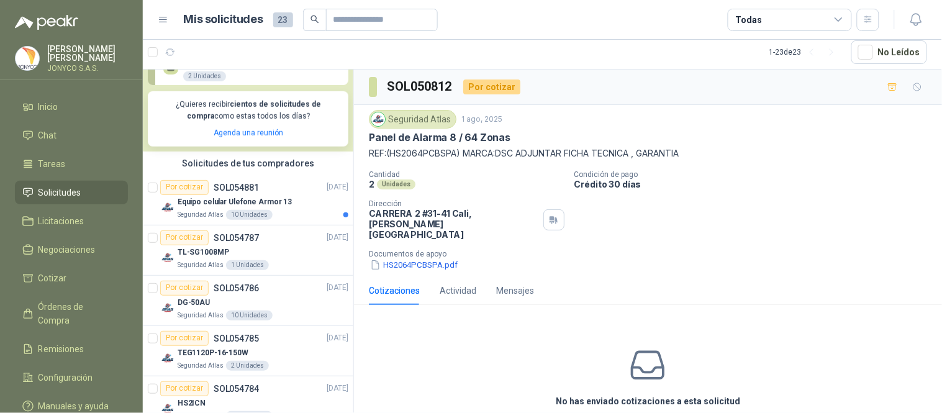
scroll to position [223, 0]
click at [282, 196] on p "Equipo celular Ulefone Armor 13" at bounding box center [235, 201] width 114 height 12
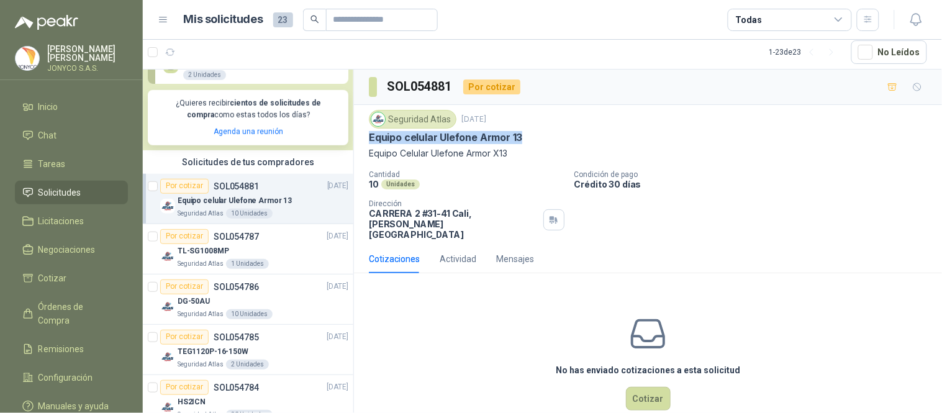
drag, startPoint x: 529, startPoint y: 133, endPoint x: 369, endPoint y: 137, distance: 159.6
click at [369, 137] on div "Equipo celular Ulefone Armor 13" at bounding box center [648, 137] width 558 height 13
copy p "Equipo celular Ulefone Armor 13"
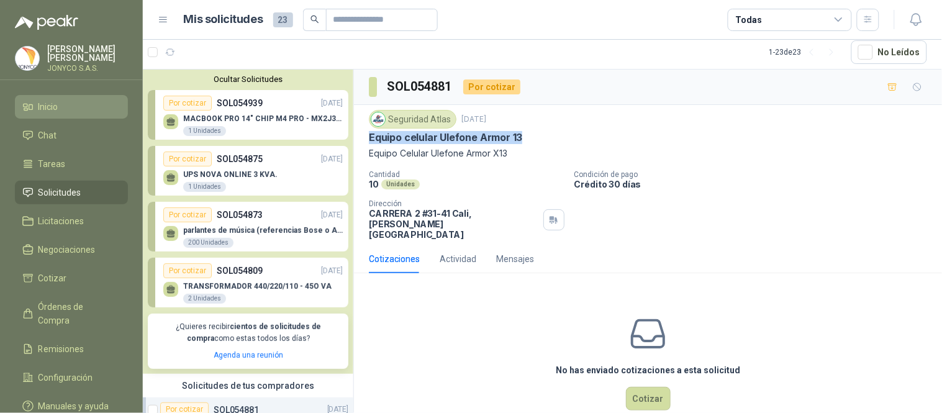
click at [48, 100] on span "Inicio" at bounding box center [48, 107] width 20 height 14
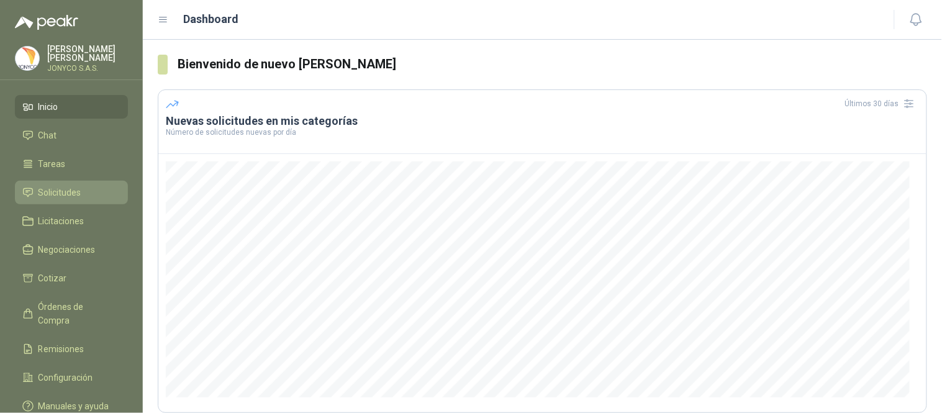
click at [47, 186] on span "Solicitudes" at bounding box center [59, 193] width 43 height 14
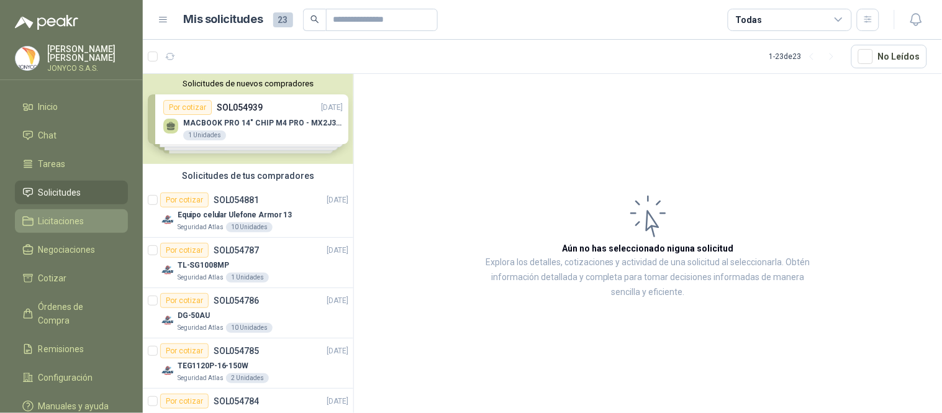
click at [44, 218] on span "Licitaciones" at bounding box center [61, 221] width 46 height 14
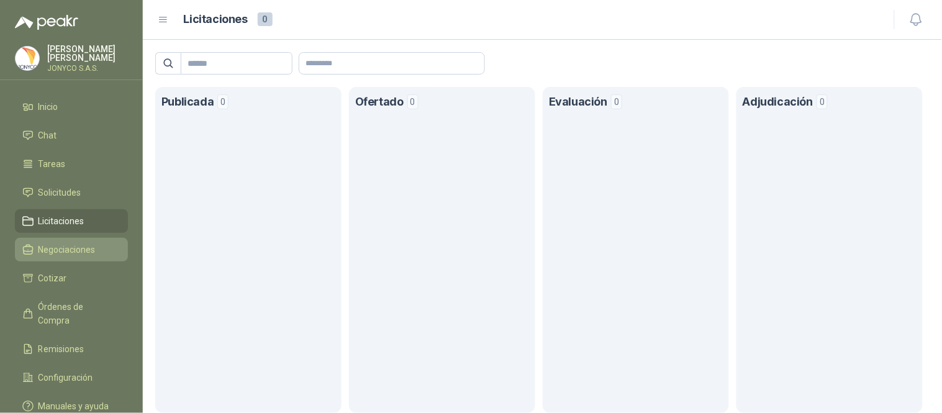
click at [66, 247] on span "Negociaciones" at bounding box center [66, 250] width 57 height 14
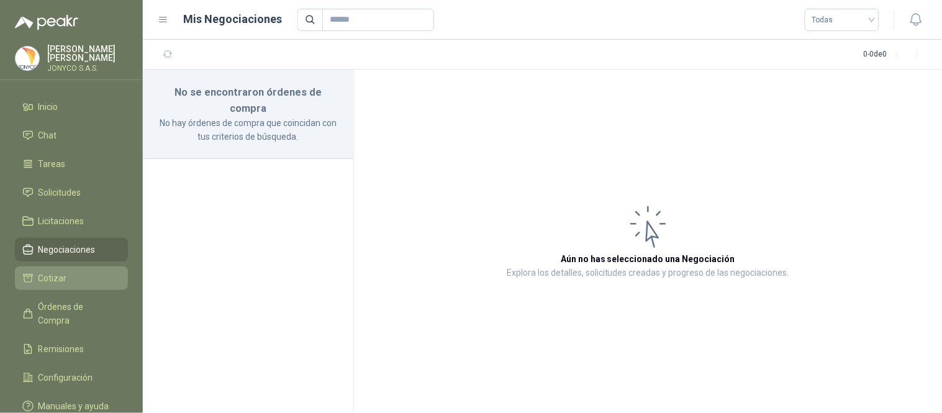
click at [76, 286] on link "Cotizar" at bounding box center [71, 278] width 113 height 24
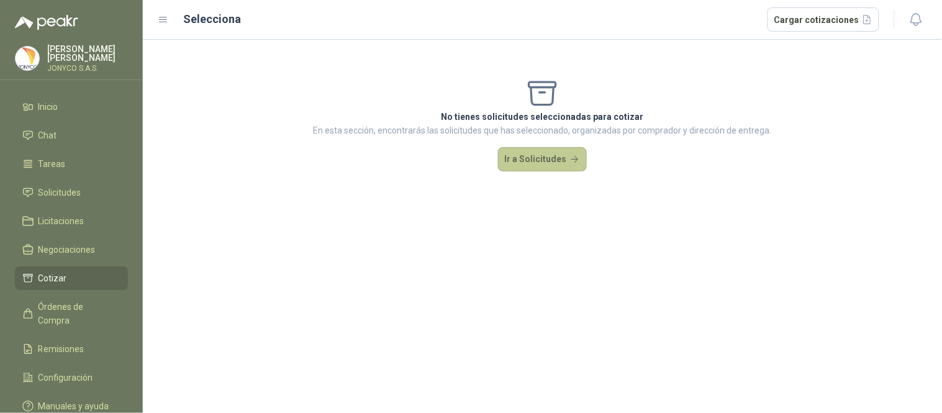
click at [562, 154] on button "Ir a Solicitudes" at bounding box center [542, 159] width 89 height 25
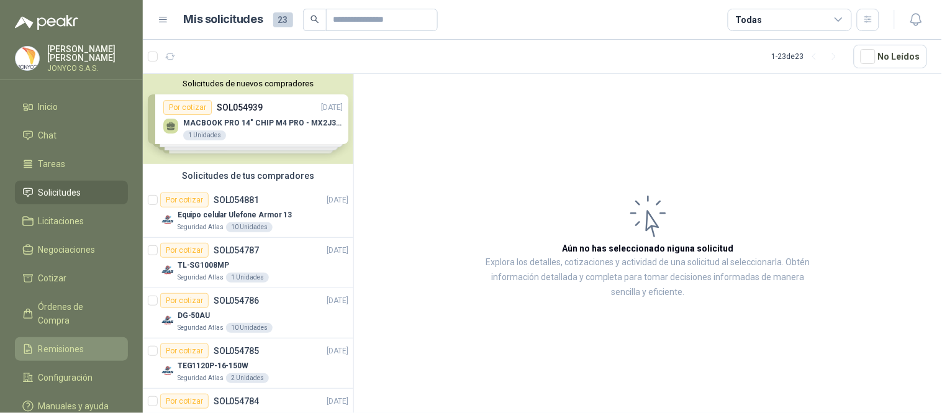
click at [65, 342] on span "Remisiones" at bounding box center [61, 349] width 46 height 14
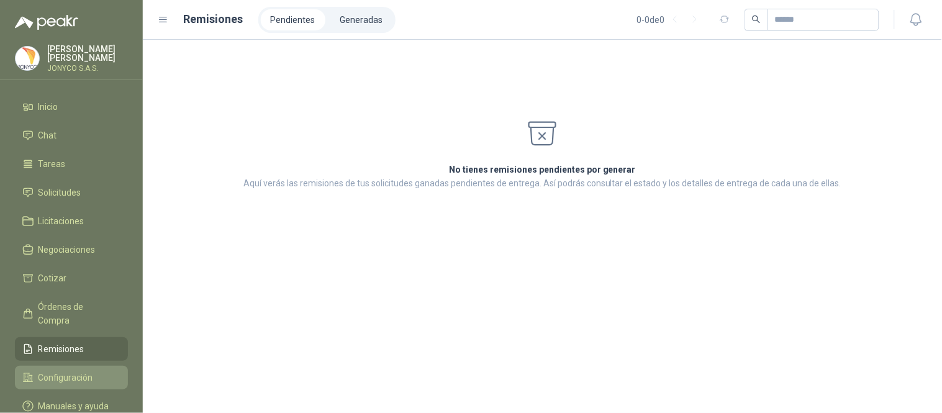
click at [64, 371] on span "Configuración" at bounding box center [65, 378] width 55 height 14
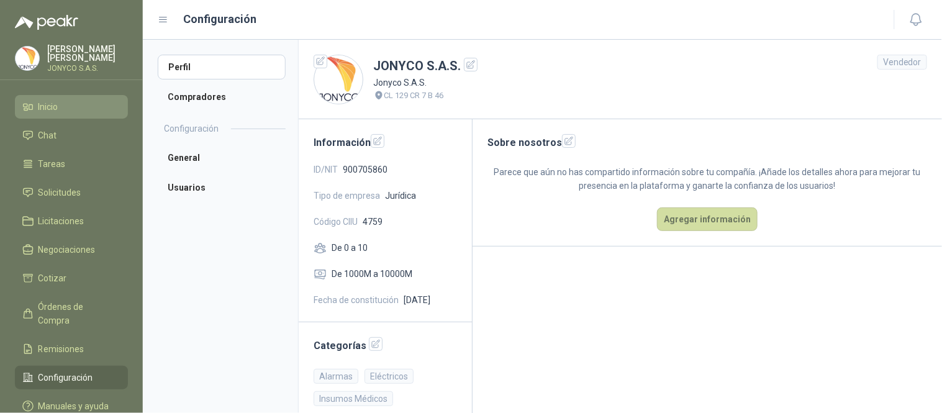
click at [85, 100] on li "Inicio" at bounding box center [71, 107] width 98 height 14
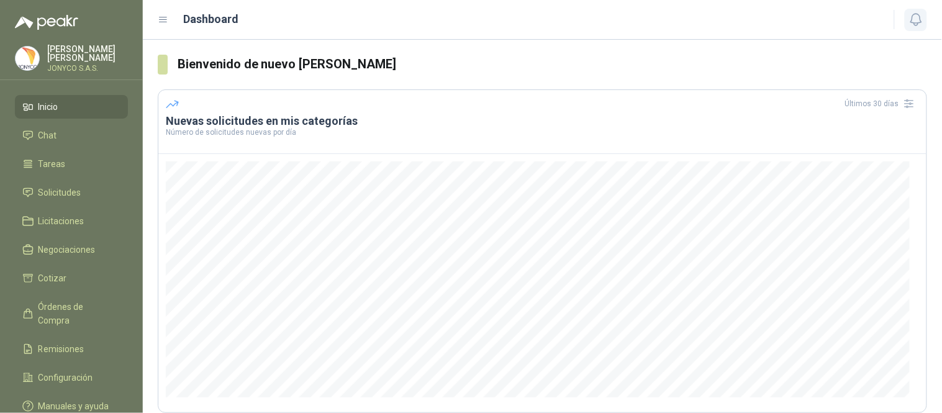
click at [847, 23] on icon "button" at bounding box center [916, 20] width 16 height 16
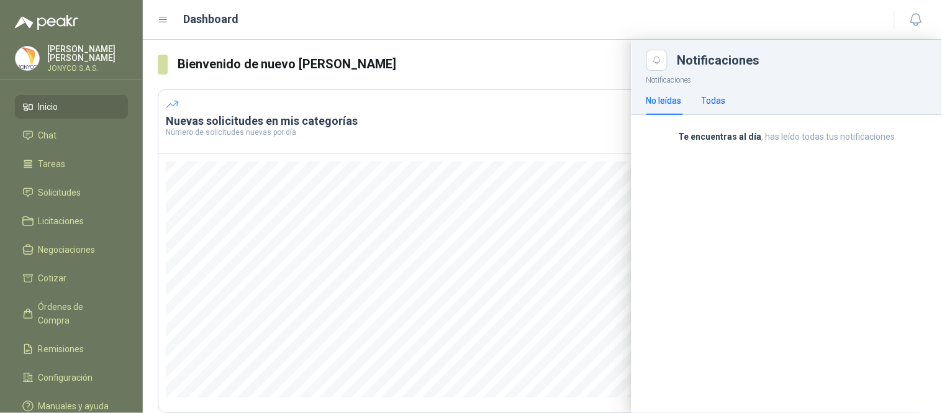
click at [715, 102] on div "Todas" at bounding box center [713, 101] width 24 height 14
click at [526, 44] on div at bounding box center [542, 226] width 799 height 373
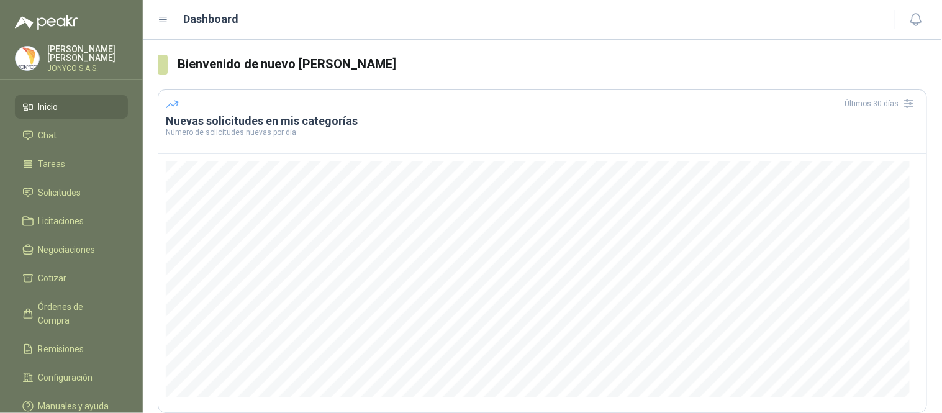
click at [166, 28] on div "Dashboard" at bounding box center [518, 19] width 721 height 17
click at [165, 24] on icon at bounding box center [163, 19] width 11 height 11
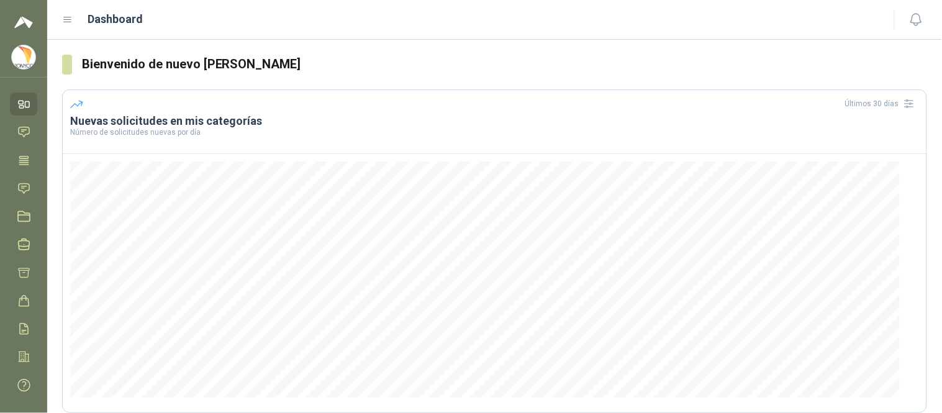
click at [28, 63] on img at bounding box center [24, 57] width 24 height 24
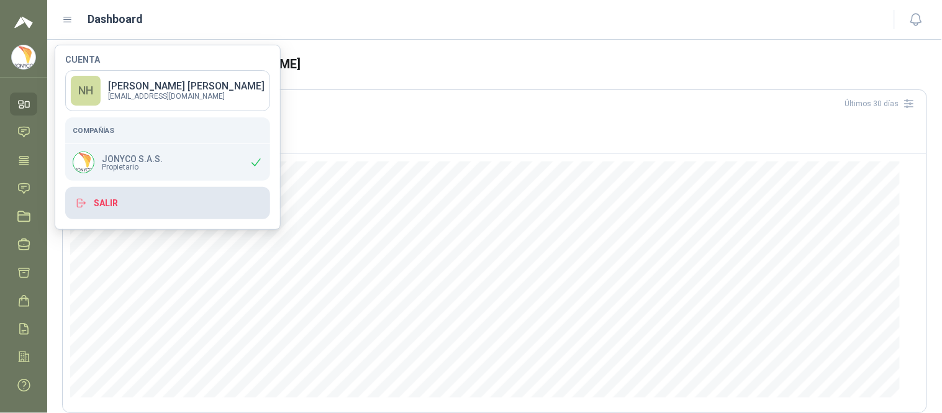
click at [117, 200] on button "Salir" at bounding box center [167, 203] width 205 height 32
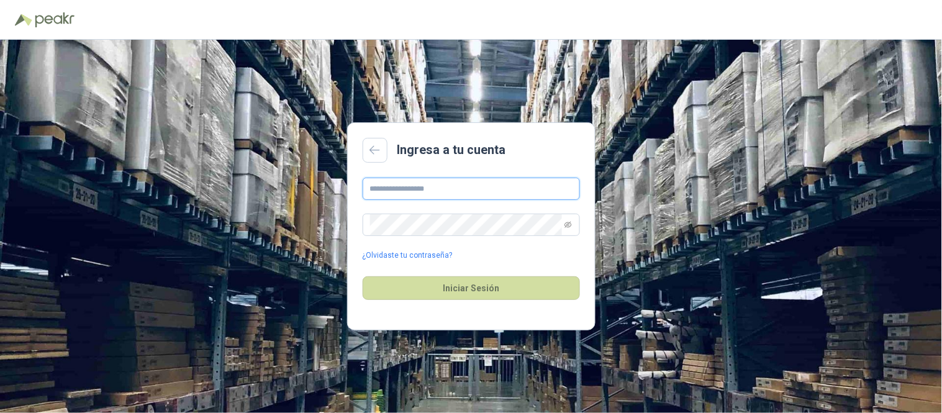
click at [441, 178] on input "text" at bounding box center [470, 189] width 217 height 22
type input "**********"
click at [567, 226] on icon "eye-invisible" at bounding box center [567, 224] width 7 height 7
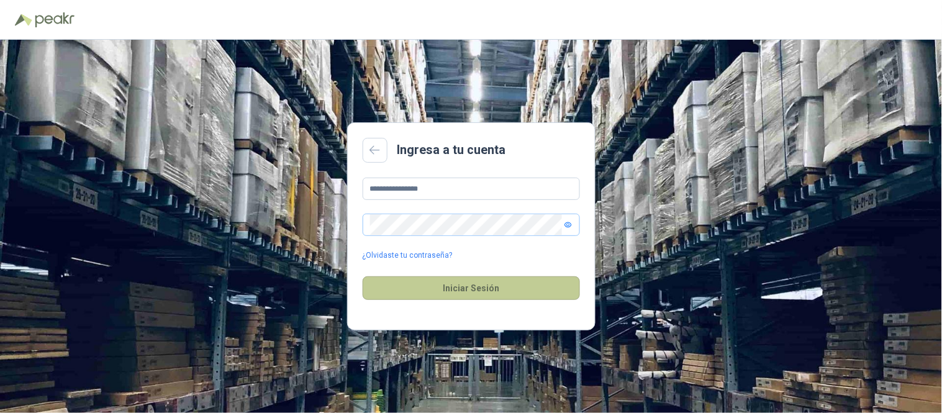
click at [464, 283] on button "Iniciar Sesión" at bounding box center [470, 288] width 217 height 24
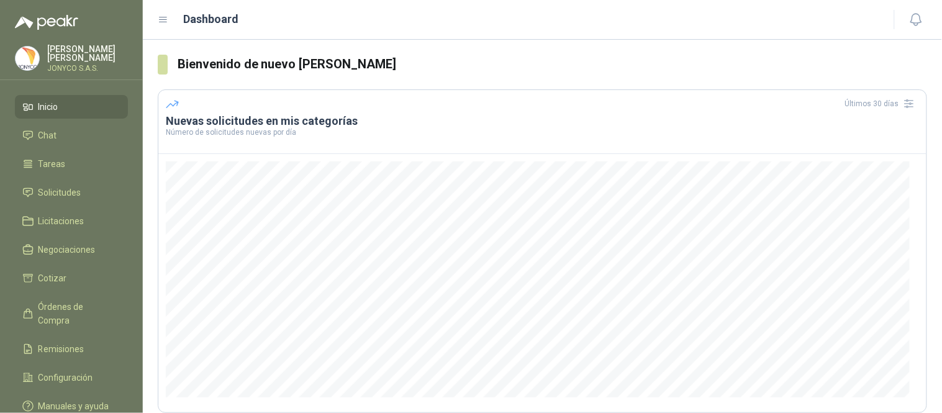
click at [38, 57] on img at bounding box center [28, 59] width 24 height 24
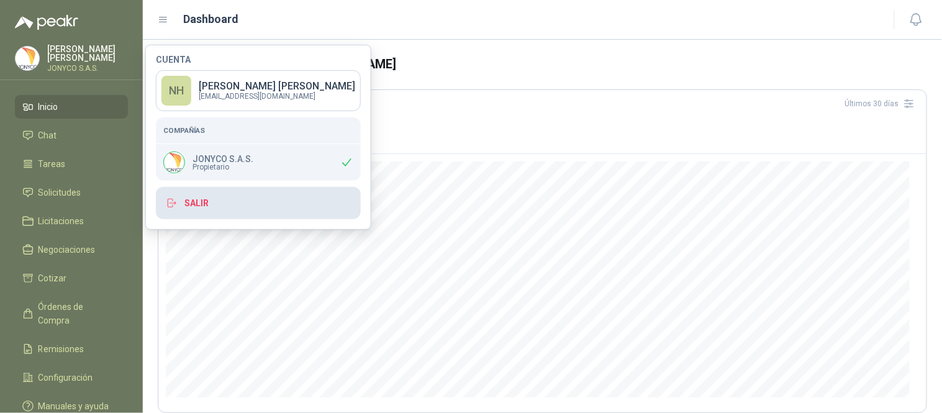
click at [194, 208] on button "Salir" at bounding box center [258, 203] width 205 height 32
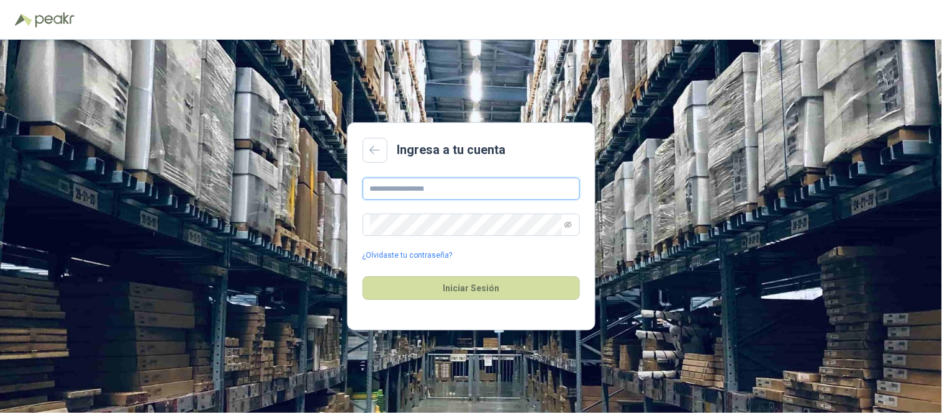
click at [481, 188] on input "text" at bounding box center [470, 189] width 217 height 22
type input "**********"
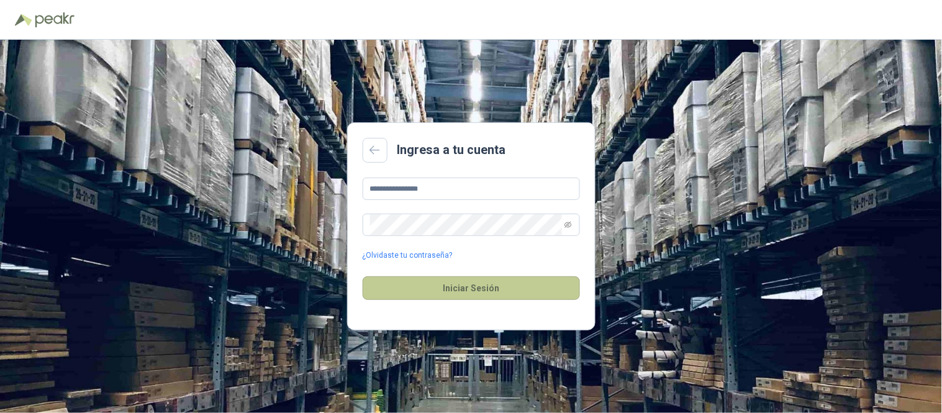
click at [439, 284] on button "Iniciar Sesión" at bounding box center [470, 288] width 217 height 24
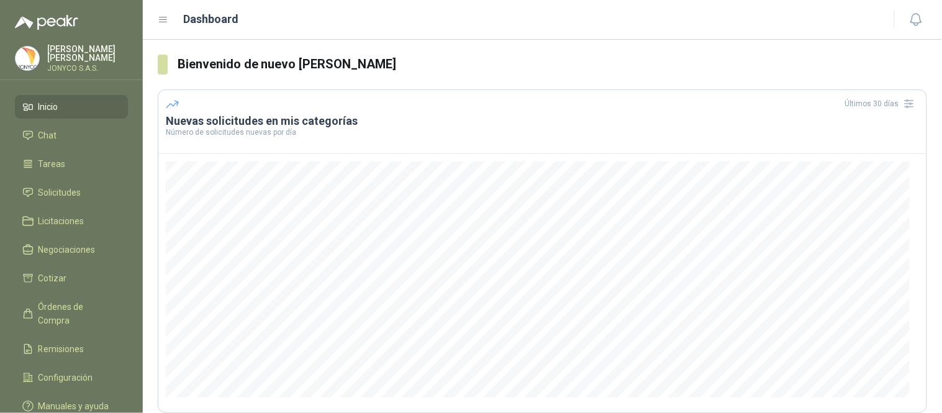
click at [58, 51] on p "[PERSON_NAME]" at bounding box center [87, 53] width 81 height 17
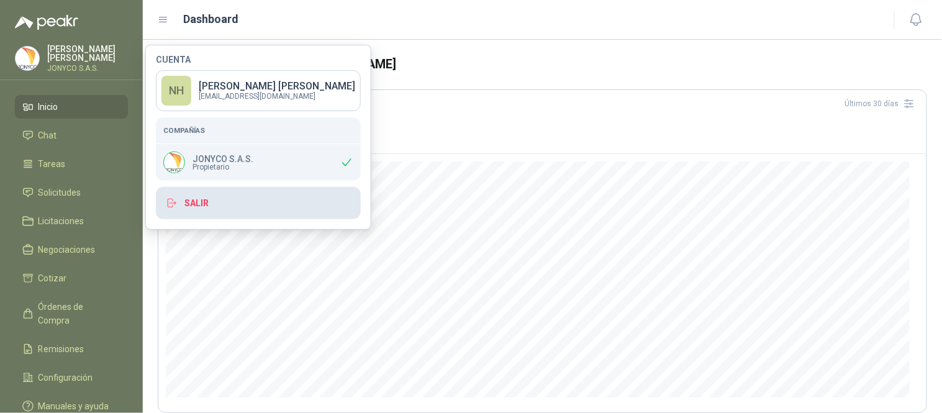
click at [207, 200] on button "Salir" at bounding box center [258, 203] width 205 height 32
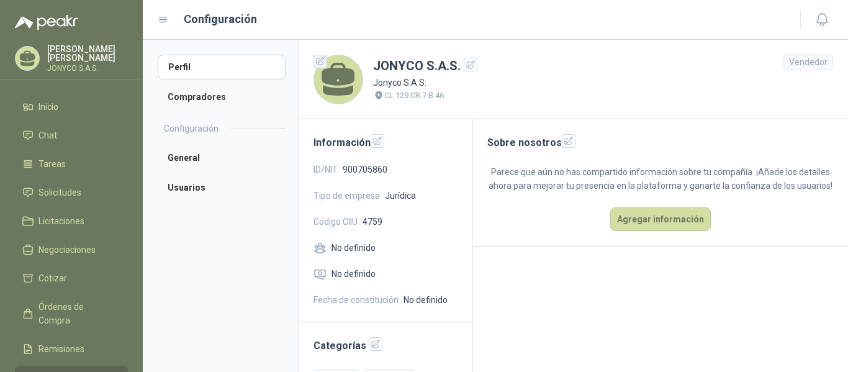
click at [320, 57] on icon "button" at bounding box center [320, 61] width 11 height 11
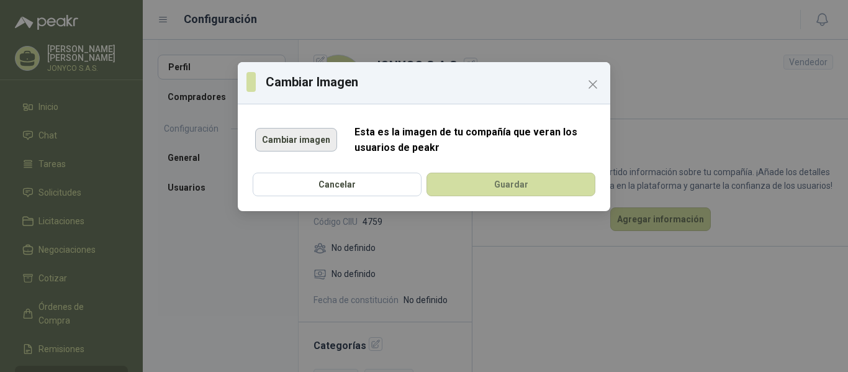
click at [325, 137] on button "Cambiar imagen" at bounding box center [296, 140] width 82 height 24
click at [318, 140] on button "Cambiar imagen" at bounding box center [296, 140] width 82 height 24
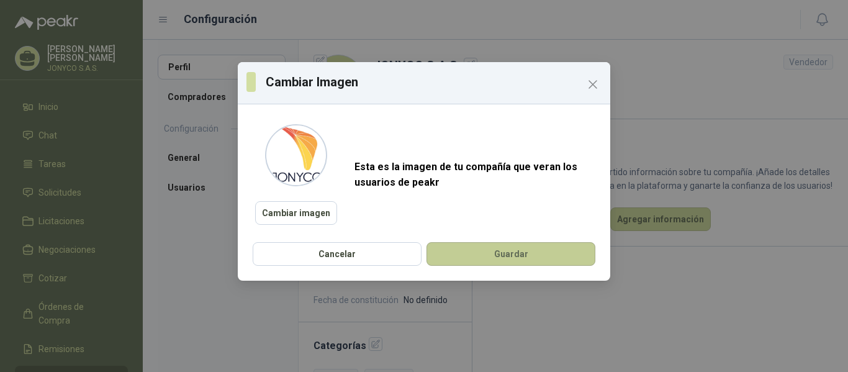
click at [526, 256] on button "Guardar" at bounding box center [510, 254] width 169 height 24
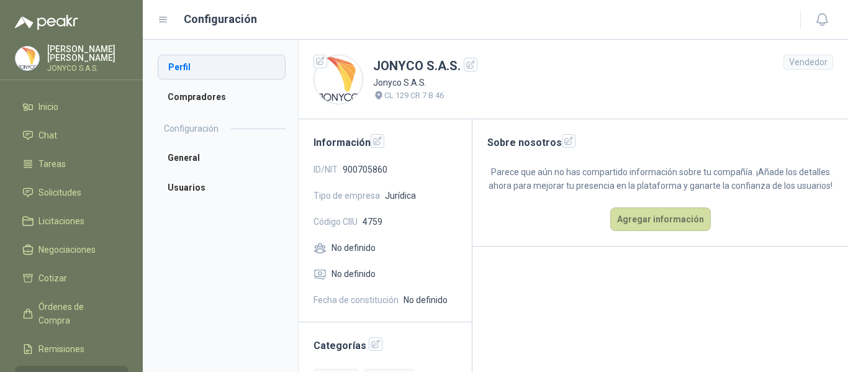
click at [243, 72] on li "Perfil" at bounding box center [222, 67] width 128 height 25
click at [336, 249] on span "No definido" at bounding box center [353, 248] width 44 height 14
click at [197, 156] on li "General" at bounding box center [222, 157] width 128 height 25
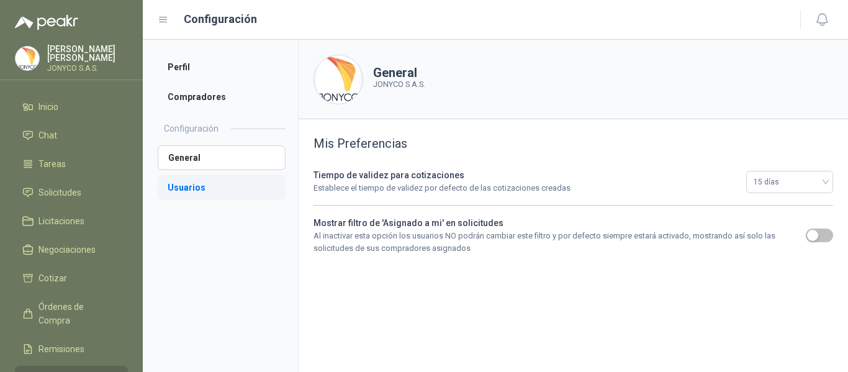
click at [193, 184] on li "Usuarios" at bounding box center [222, 187] width 128 height 25
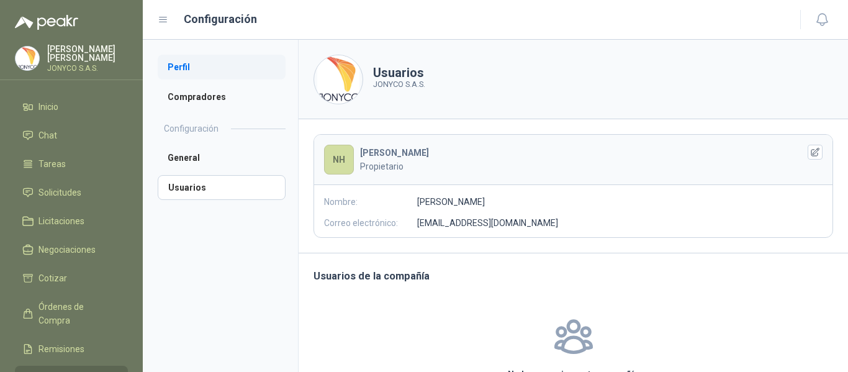
click at [192, 73] on li "Perfil" at bounding box center [222, 67] width 128 height 25
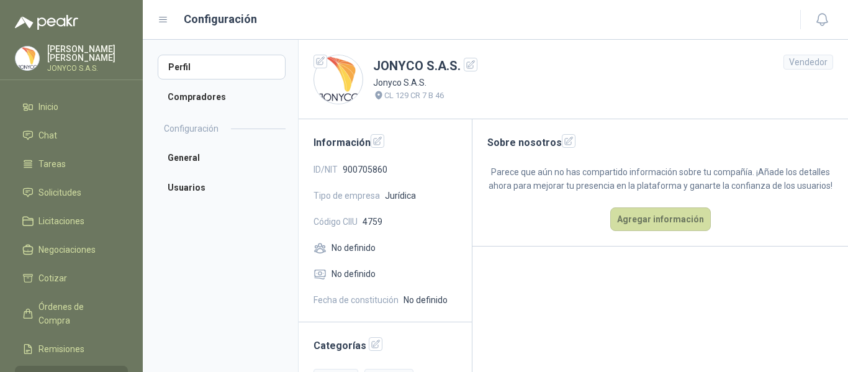
click at [96, 371] on li "Configuración" at bounding box center [71, 378] width 98 height 14
click at [415, 304] on span "No definido" at bounding box center [425, 300] width 44 height 14
click at [223, 102] on li "Compradores" at bounding box center [222, 96] width 128 height 25
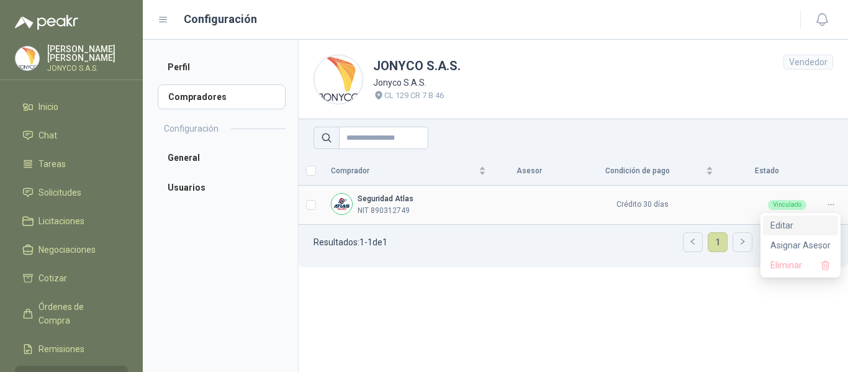
click at [821, 227] on span "Editar" at bounding box center [800, 225] width 60 height 14
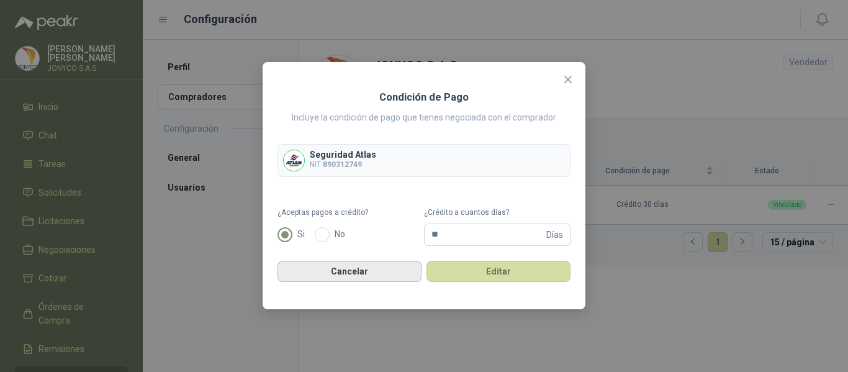
click at [360, 271] on button "Cancelar" at bounding box center [349, 271] width 144 height 21
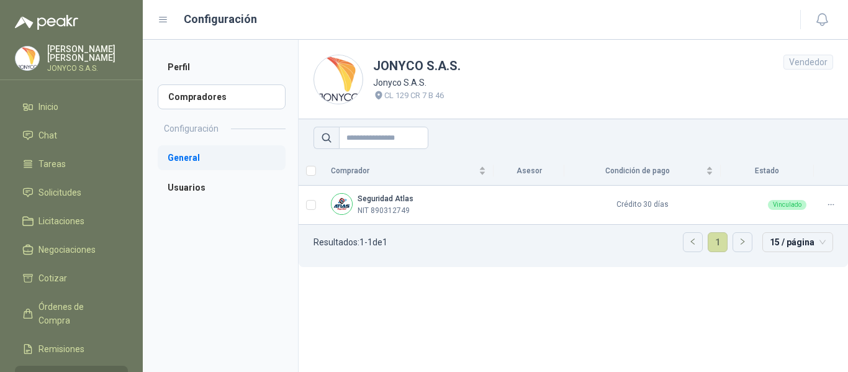
click at [178, 147] on li "General" at bounding box center [222, 157] width 128 height 25
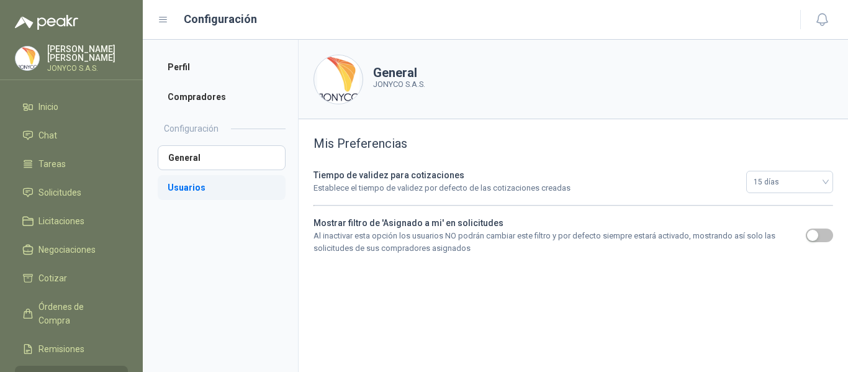
click at [189, 178] on li "Usuarios" at bounding box center [222, 187] width 128 height 25
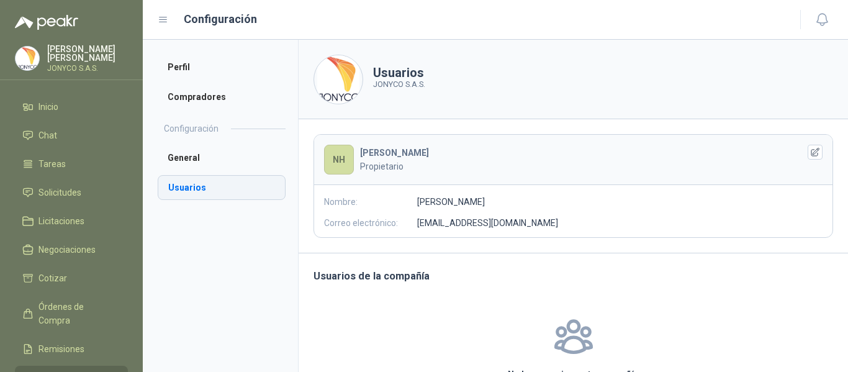
click at [189, 178] on li "Usuarios" at bounding box center [222, 187] width 128 height 25
click at [196, 94] on li "Compradores" at bounding box center [222, 96] width 128 height 25
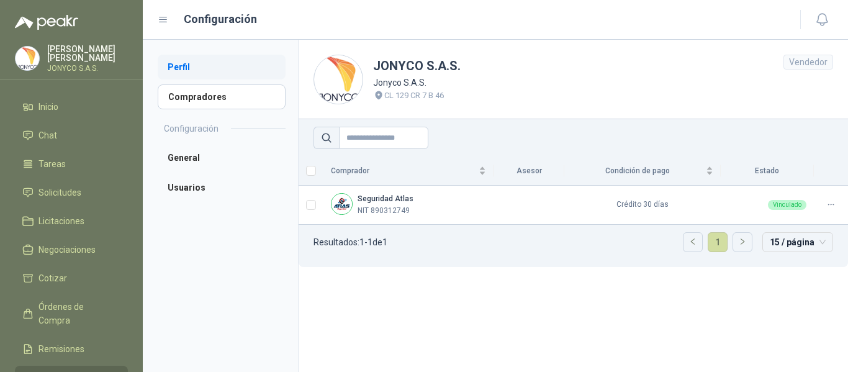
click at [185, 57] on li "Perfil" at bounding box center [222, 67] width 128 height 25
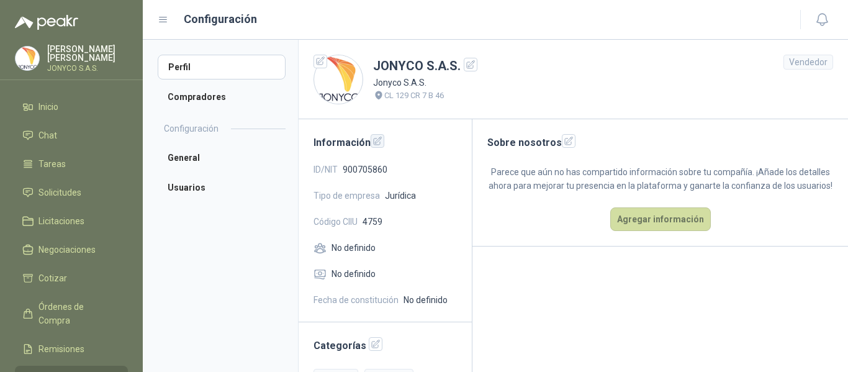
click at [382, 143] on button "button" at bounding box center [378, 141] width 14 height 14
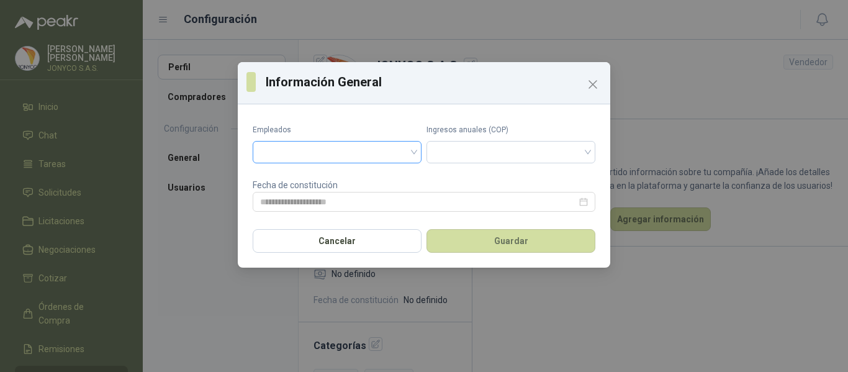
click at [410, 153] on input "search" at bounding box center [337, 151] width 154 height 19
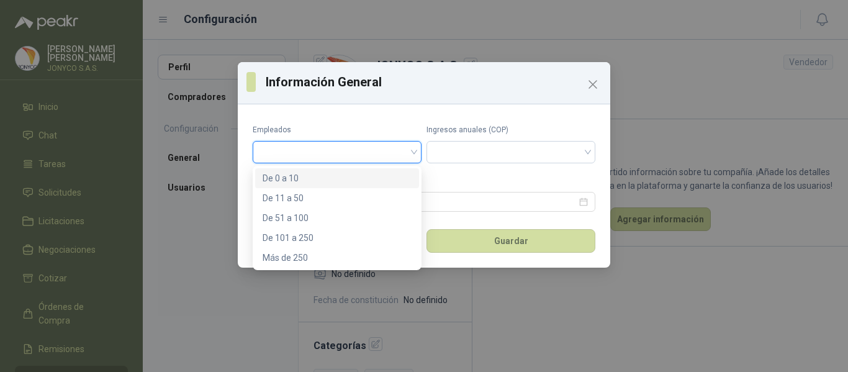
click at [354, 179] on div "De 0 a 10" at bounding box center [337, 178] width 149 height 14
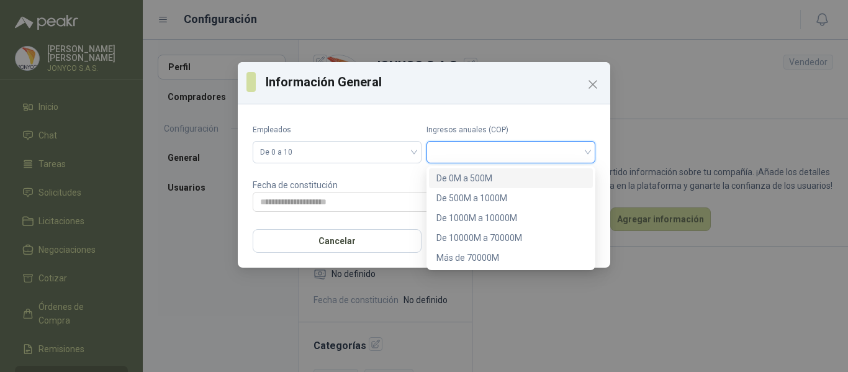
click at [461, 148] on input "search" at bounding box center [511, 151] width 154 height 19
click at [514, 216] on div "De 1000M a 10000M" at bounding box center [510, 218] width 149 height 14
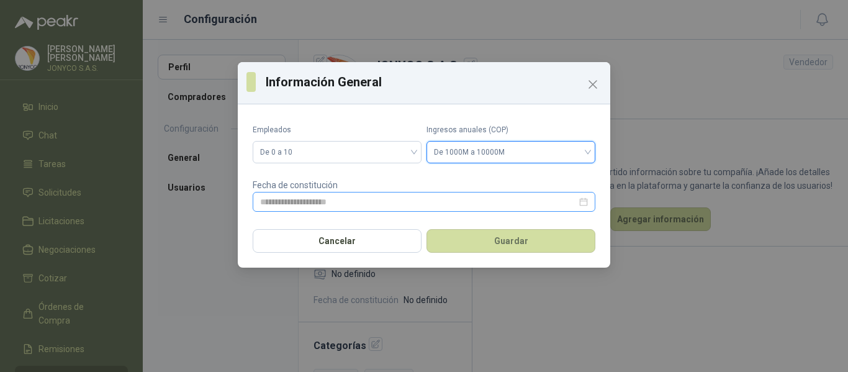
click at [584, 199] on div at bounding box center [424, 202] width 328 height 14
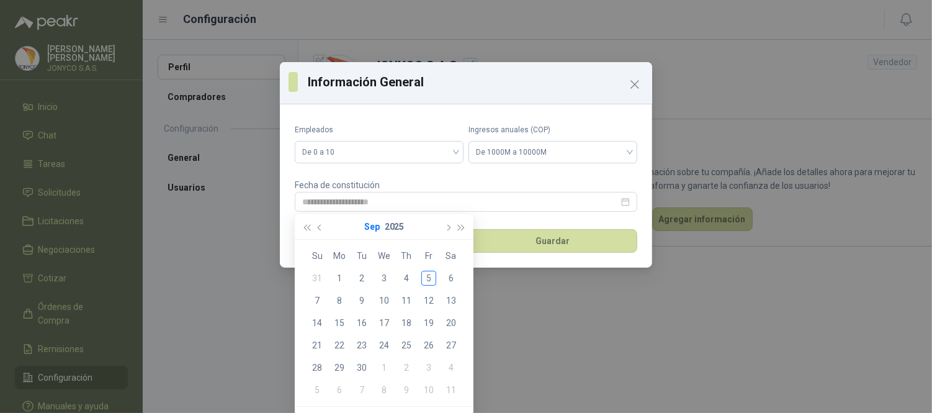
click at [376, 223] on button "Sep" at bounding box center [372, 226] width 16 height 25
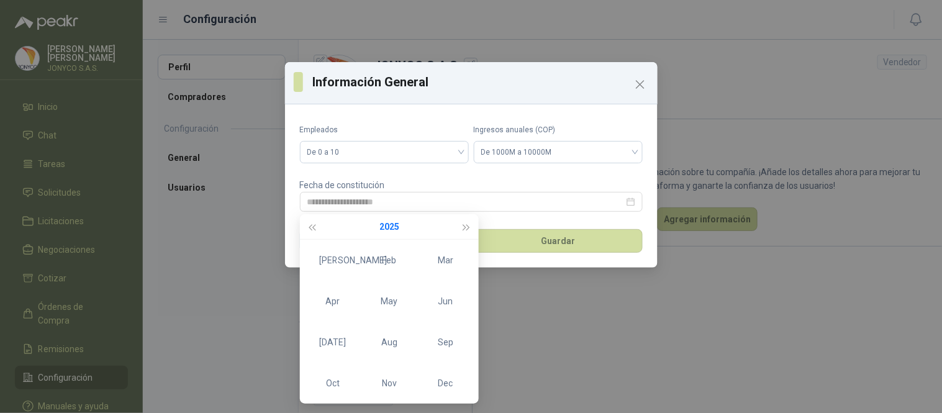
click at [392, 226] on button "2025" at bounding box center [389, 226] width 20 height 25
type input "**********"
click at [312, 227] on span "button" at bounding box center [311, 227] width 6 height 6
click at [443, 302] on div "2014" at bounding box center [445, 301] width 37 height 15
click at [389, 256] on div "Feb" at bounding box center [389, 260] width 37 height 15
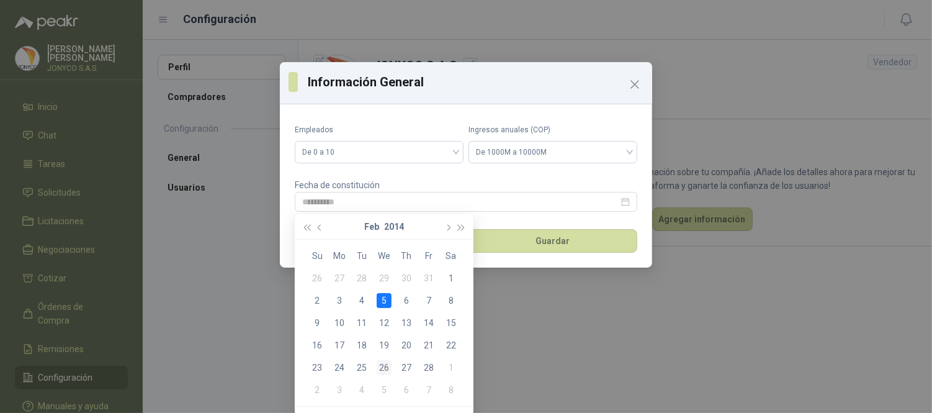
click at [381, 366] on div "26" at bounding box center [384, 367] width 15 height 15
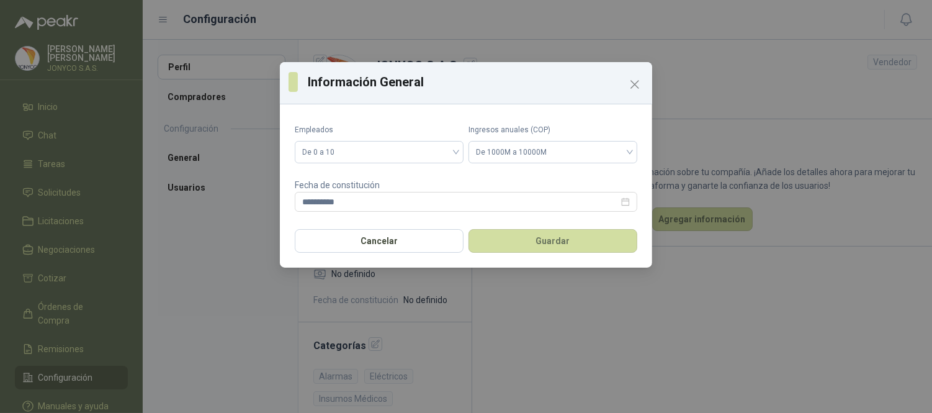
type input "**********"
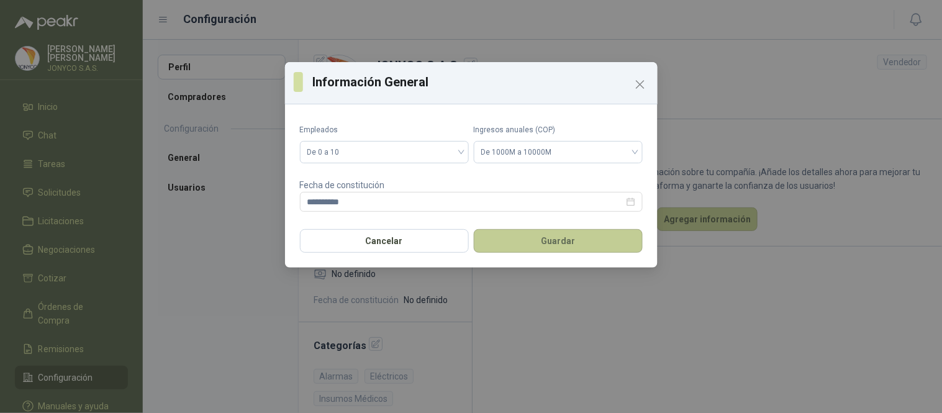
click at [534, 239] on button "Guardar" at bounding box center [558, 241] width 169 height 24
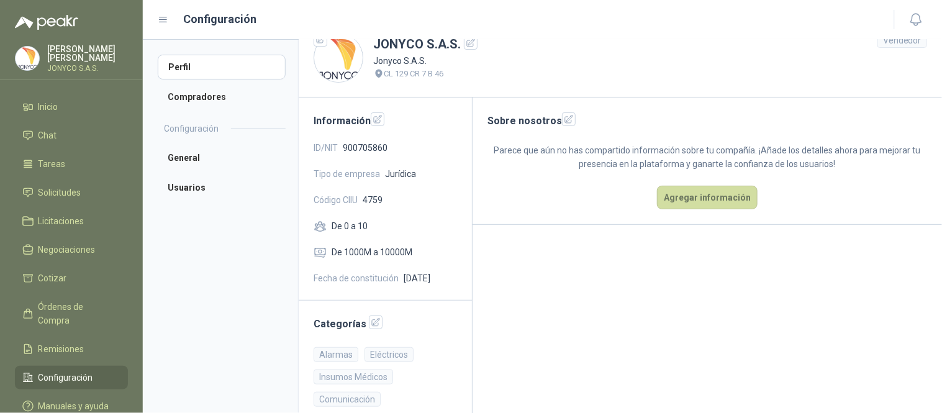
scroll to position [21, 0]
click at [380, 122] on icon "button" at bounding box center [377, 120] width 11 height 11
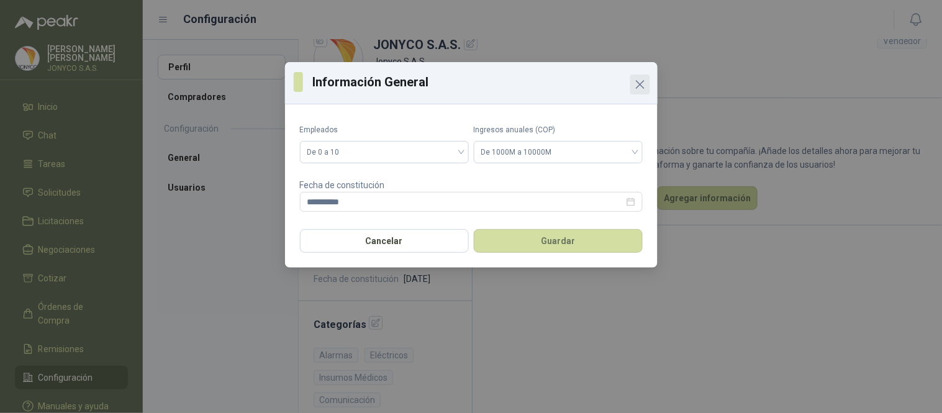
click at [645, 86] on icon "Close" at bounding box center [639, 84] width 15 height 15
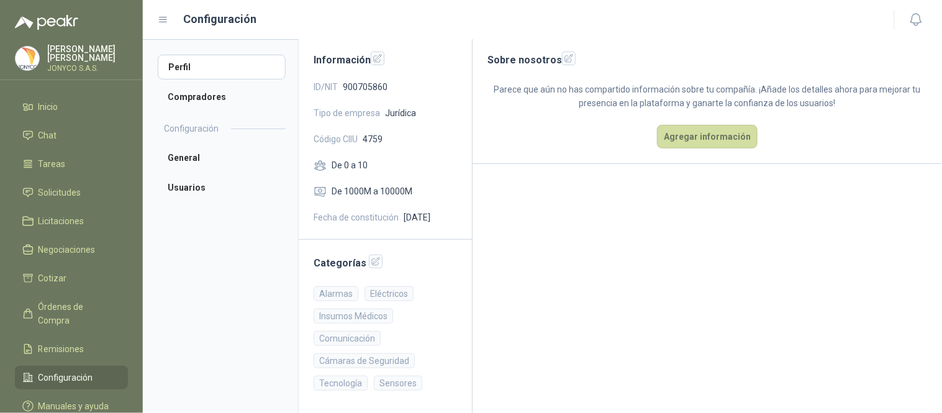
scroll to position [0, 0]
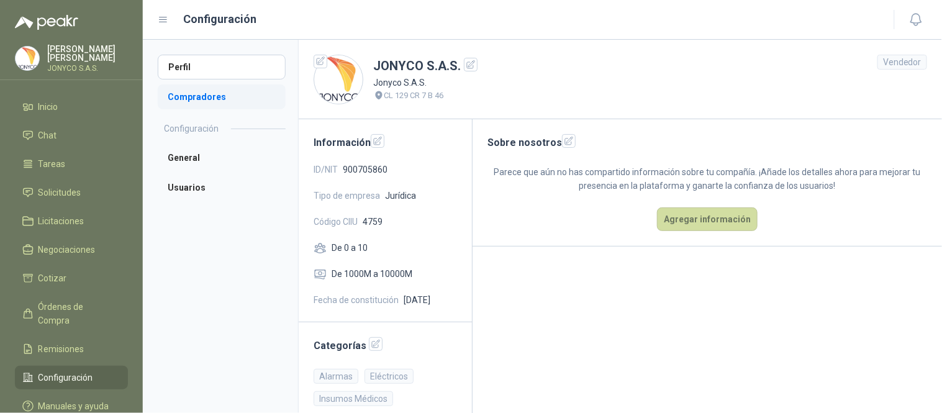
click at [222, 96] on li "Compradores" at bounding box center [222, 96] width 128 height 25
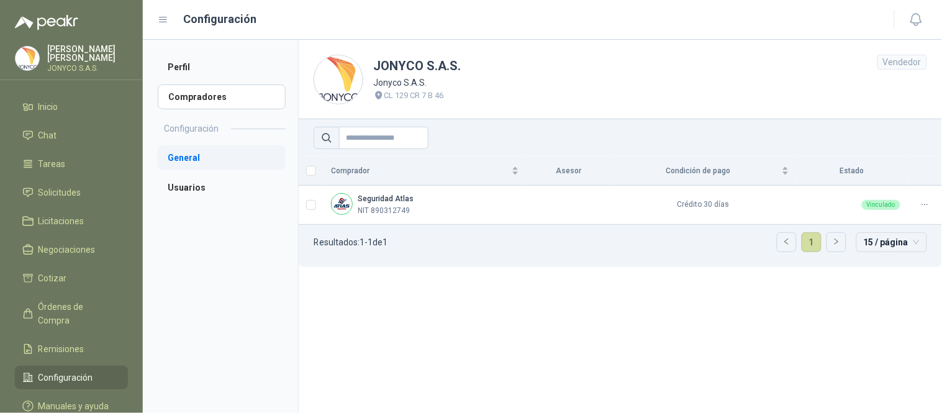
click at [208, 152] on li "General" at bounding box center [222, 157] width 128 height 25
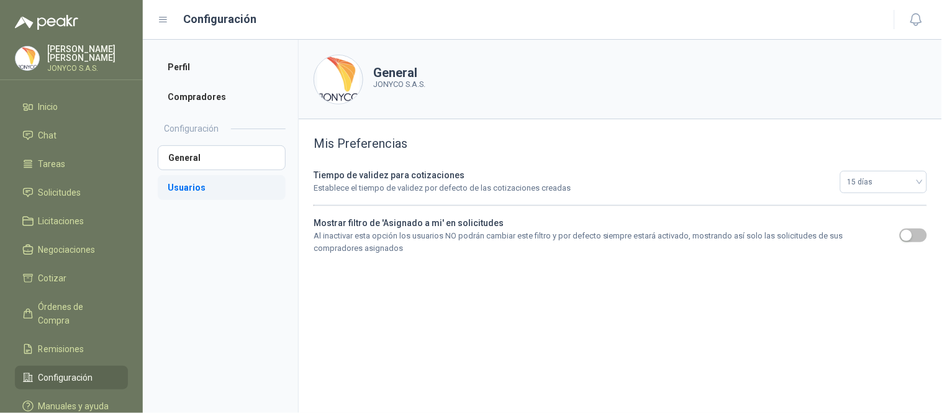
click at [200, 184] on li "Usuarios" at bounding box center [222, 187] width 128 height 25
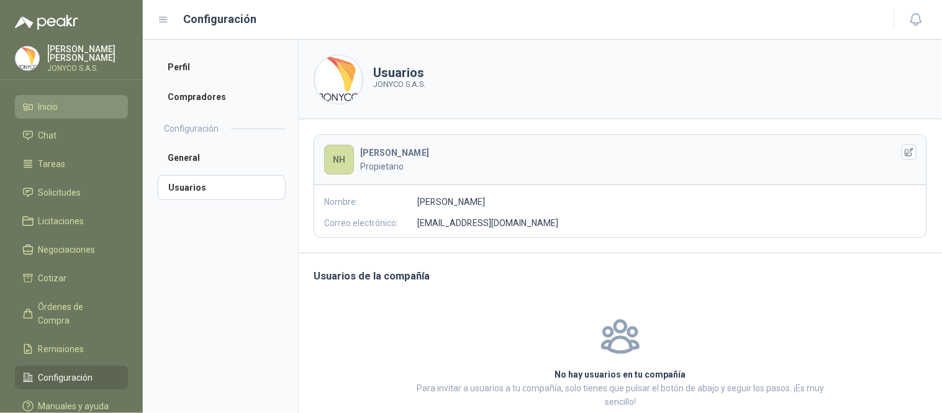
click at [83, 100] on li "Inicio" at bounding box center [71, 107] width 98 height 14
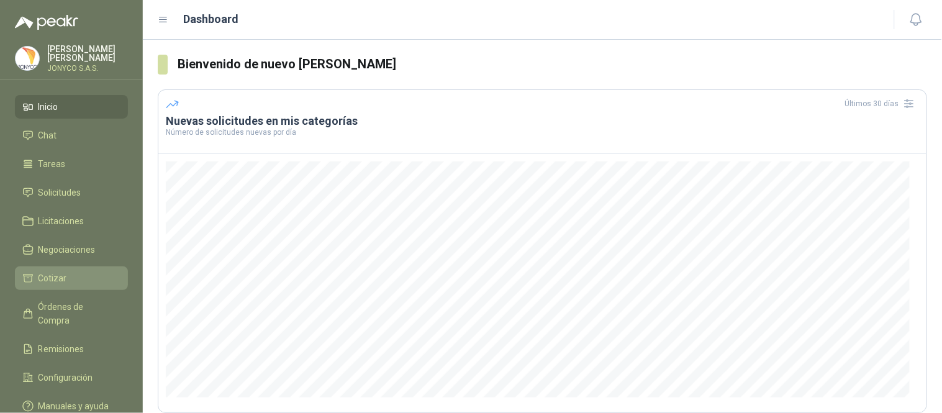
click at [53, 274] on span "Cotizar" at bounding box center [52, 278] width 29 height 14
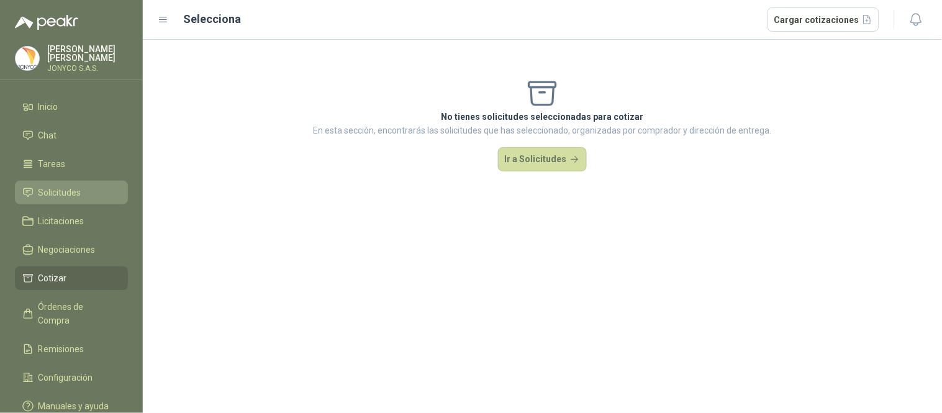
click at [82, 194] on li "Solicitudes" at bounding box center [71, 193] width 98 height 14
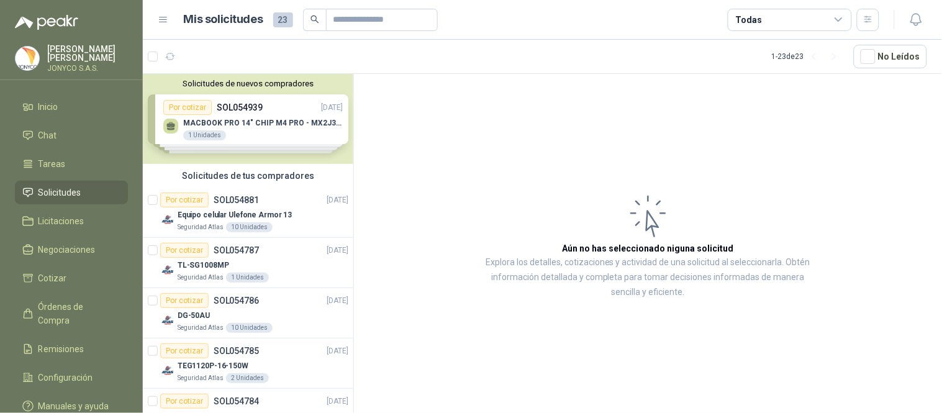
click at [283, 120] on div "Solicitudes de nuevos compradores Por cotizar SOL054939 [DATE] MACBOOK PRO 14" …" at bounding box center [248, 119] width 210 height 90
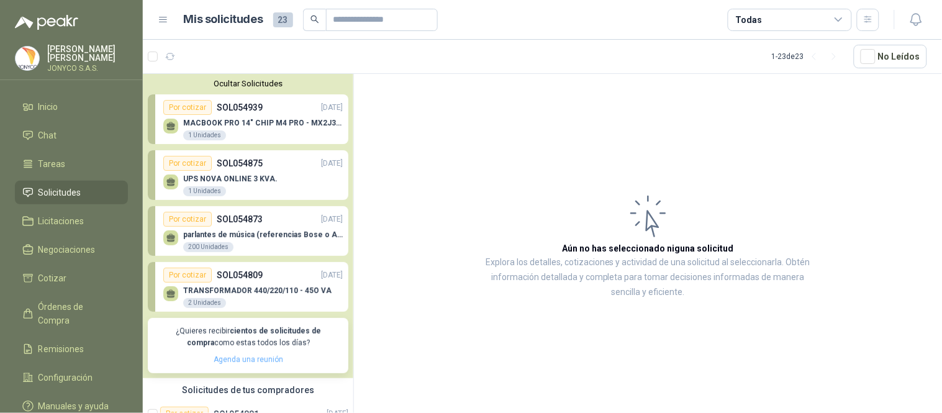
click at [256, 361] on link "Agenda una reunión" at bounding box center [249, 359] width 70 height 9
